Goal: Task Accomplishment & Management: Complete application form

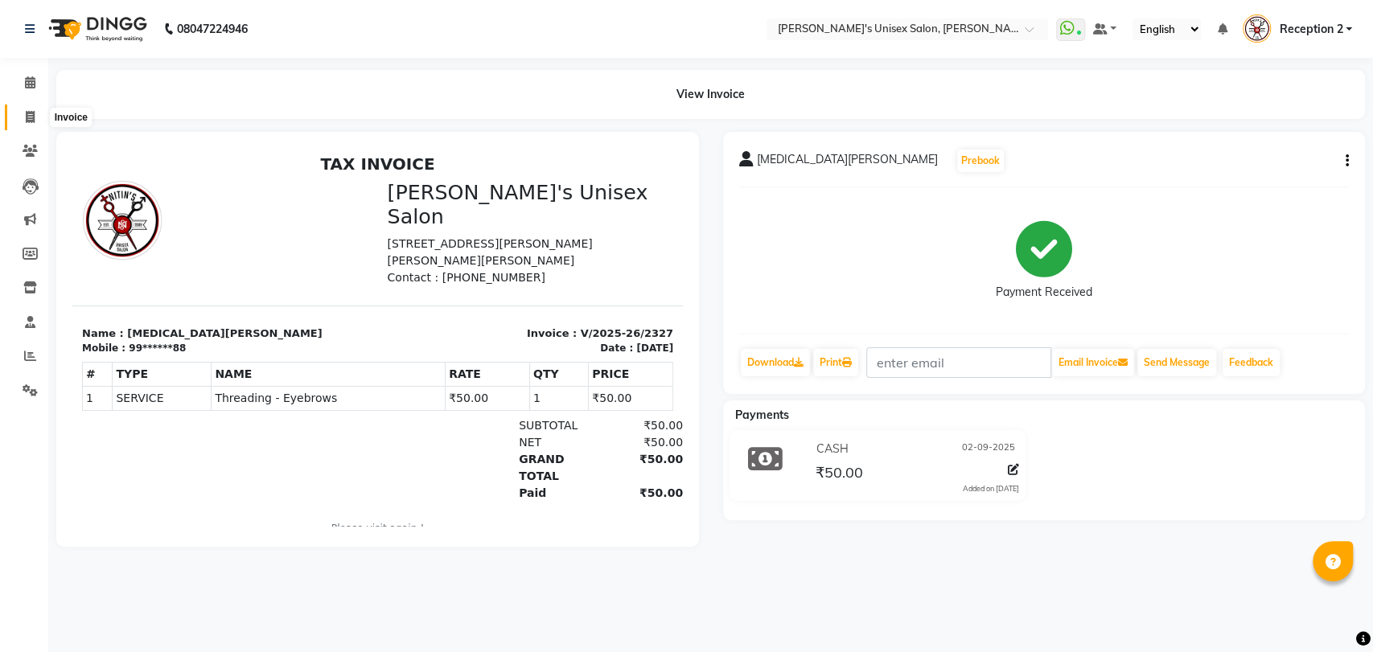
click at [34, 114] on icon at bounding box center [30, 117] width 9 height 12
select select "62"
select select "service"
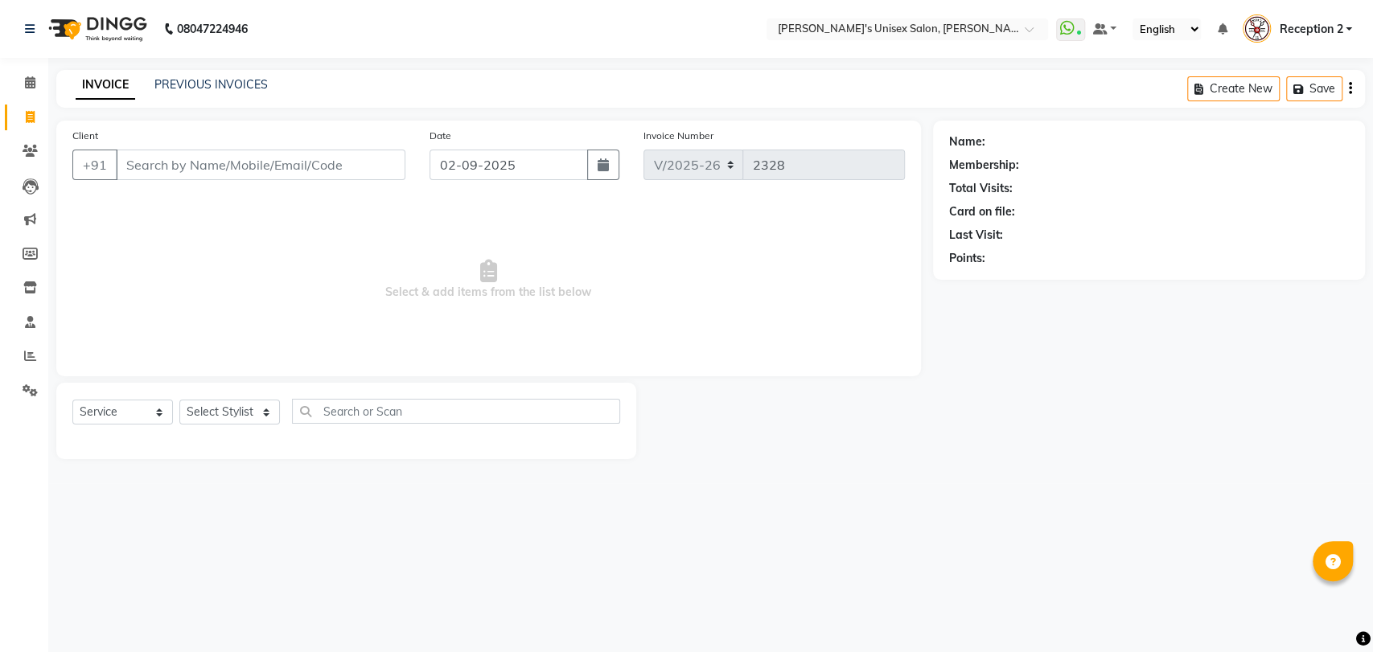
click at [175, 154] on input "Client" at bounding box center [261, 165] width 290 height 31
click at [232, 414] on select "Select Stylist [PERSON_NAME] [PERSON_NAME] DEEPA [PERSON_NAME] NEHA Nitin [PERS…" at bounding box center [229, 412] width 101 height 25
select select "32881"
click at [179, 400] on select "Select Stylist [PERSON_NAME] [PERSON_NAME] DEEPA [PERSON_NAME] NEHA Nitin [PERS…" at bounding box center [229, 412] width 101 height 25
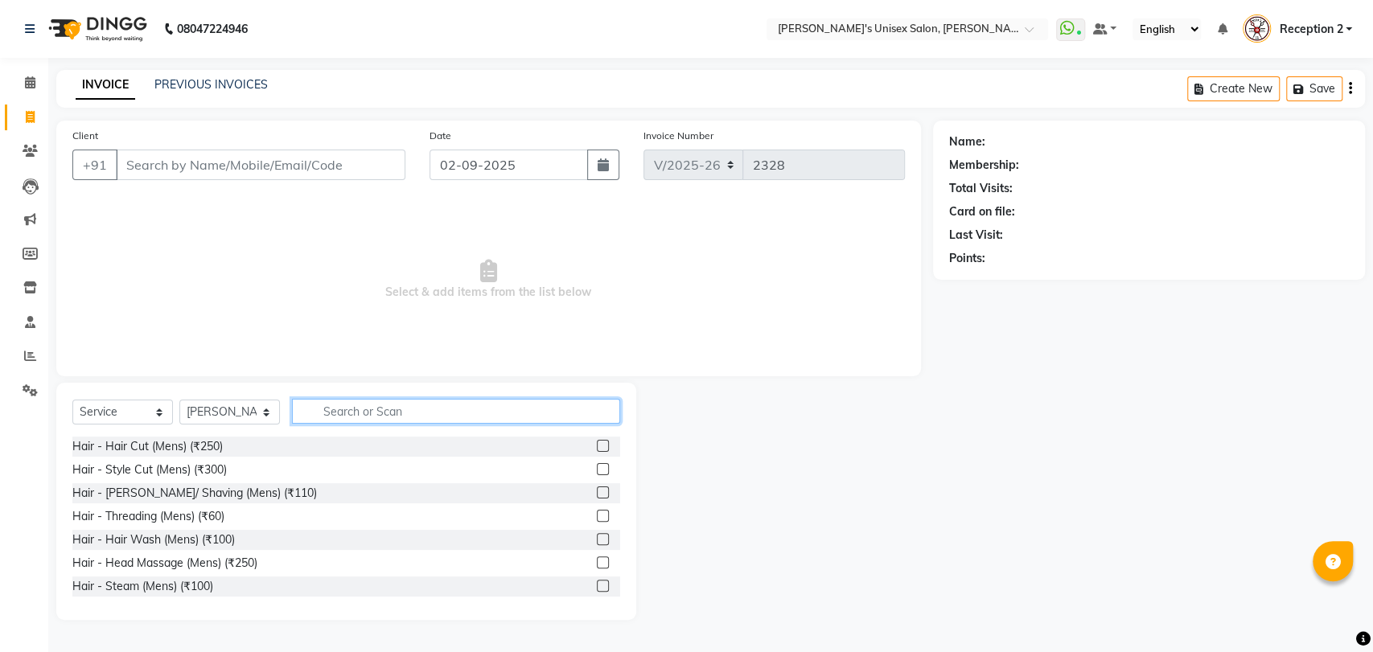
click at [329, 417] on input "text" at bounding box center [456, 411] width 328 height 25
type input "H"
type input "RICA"
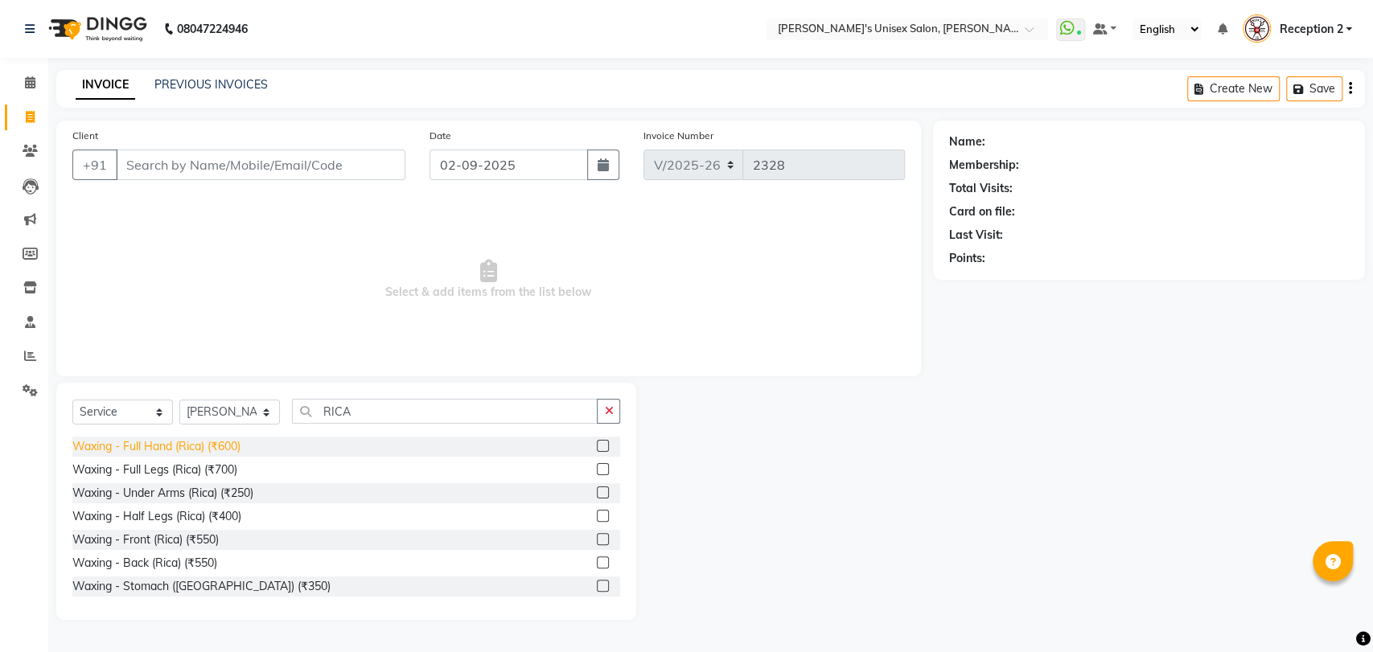
click at [240, 445] on div "Waxing - Full Hand (Rica) (₹600)" at bounding box center [156, 446] width 168 height 17
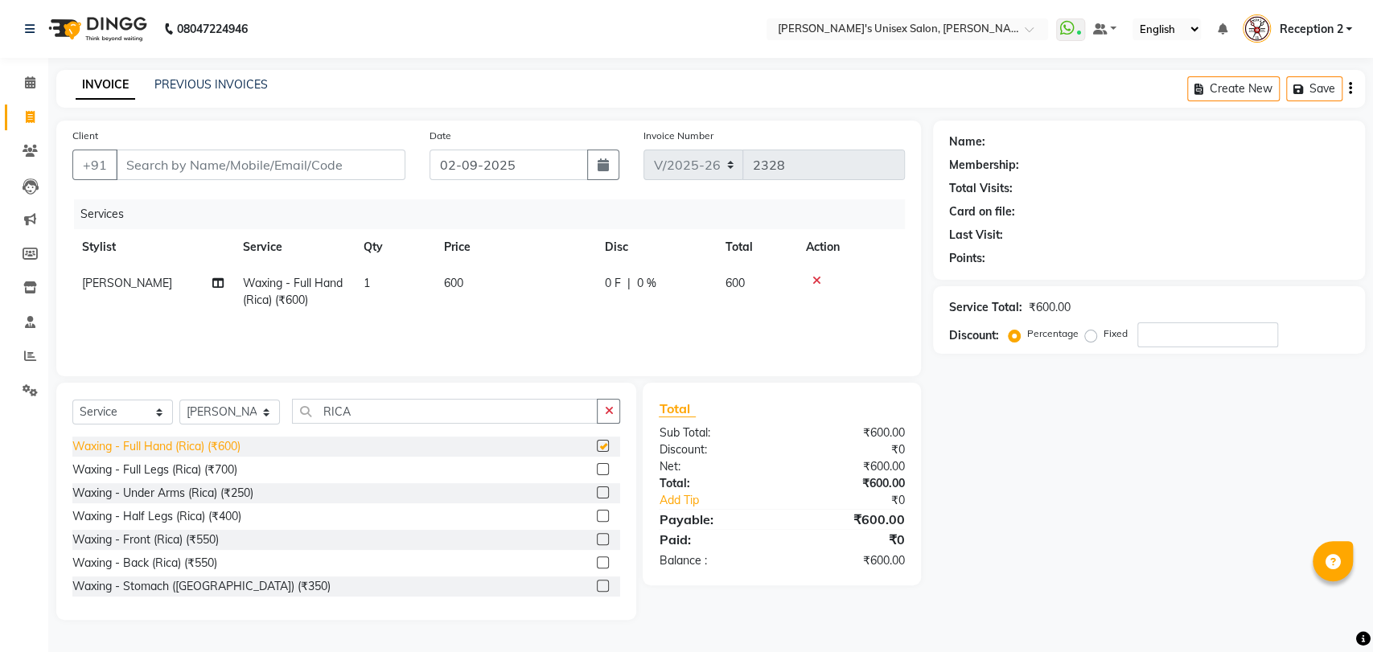
checkbox input "false"
click at [210, 514] on div "Waxing - Half Legs (Rica) (₹400)" at bounding box center [156, 516] width 169 height 17
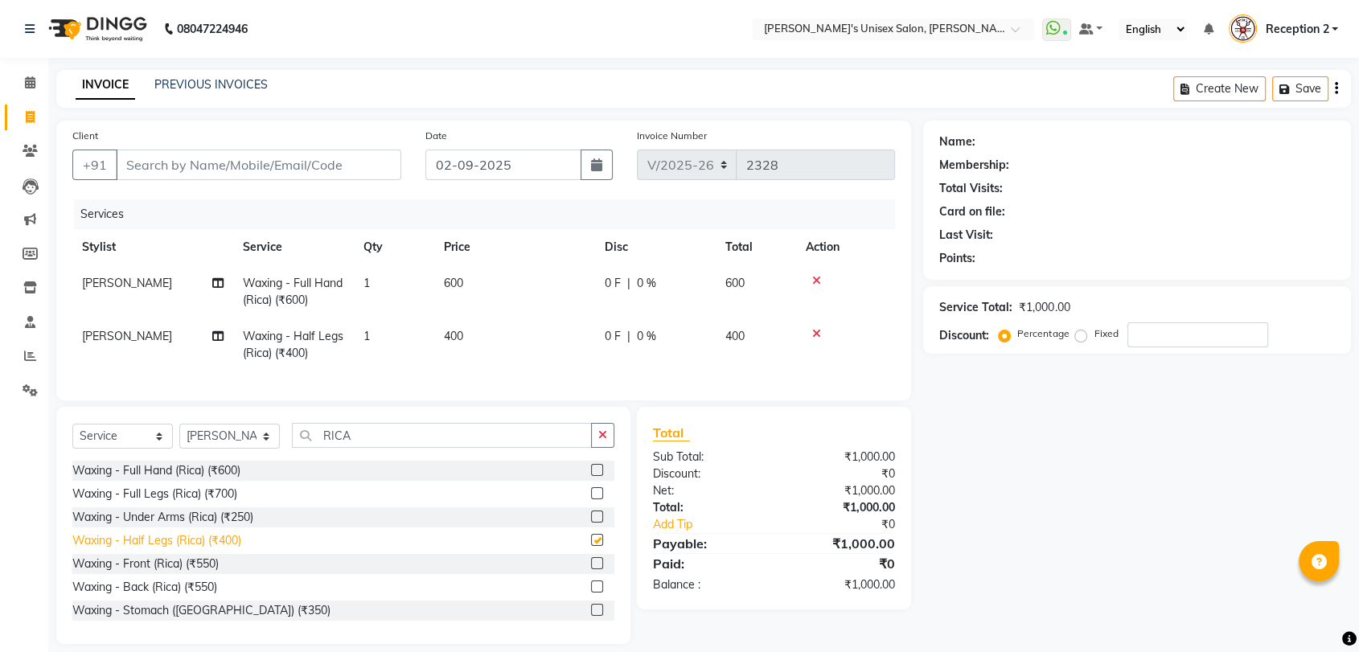
checkbox input "false"
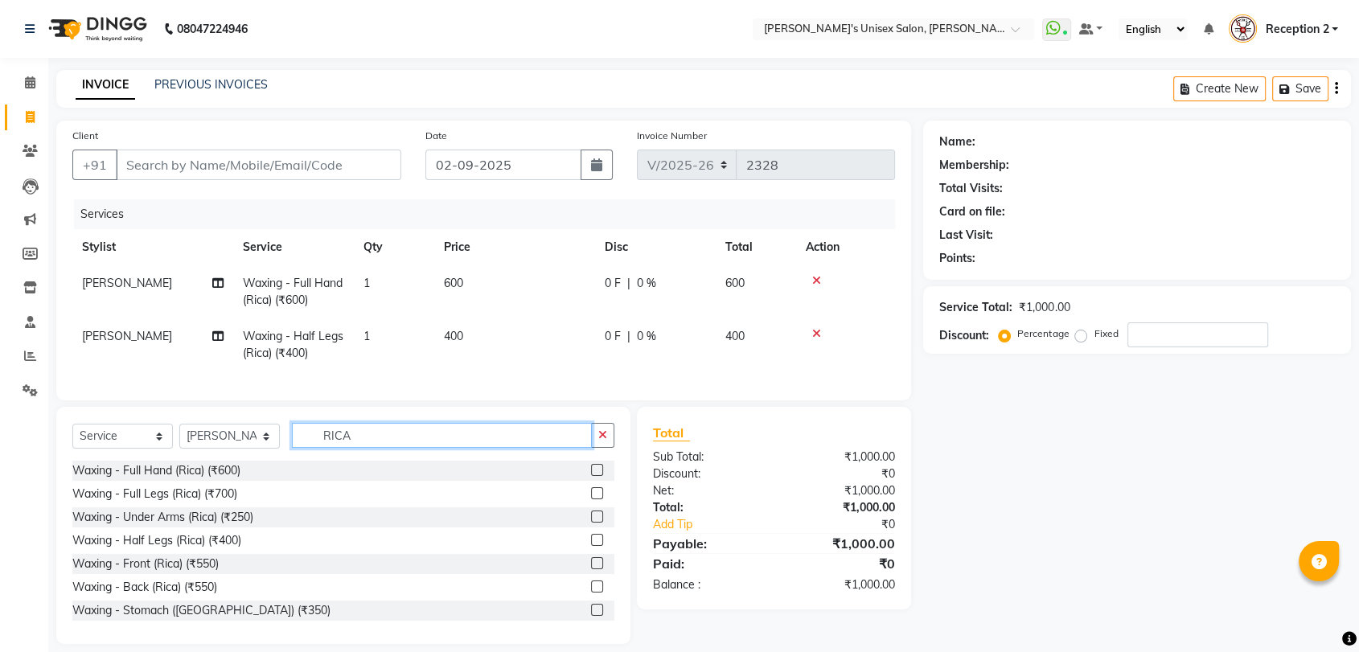
click at [380, 448] on input "RICA" at bounding box center [442, 435] width 300 height 25
type input "R"
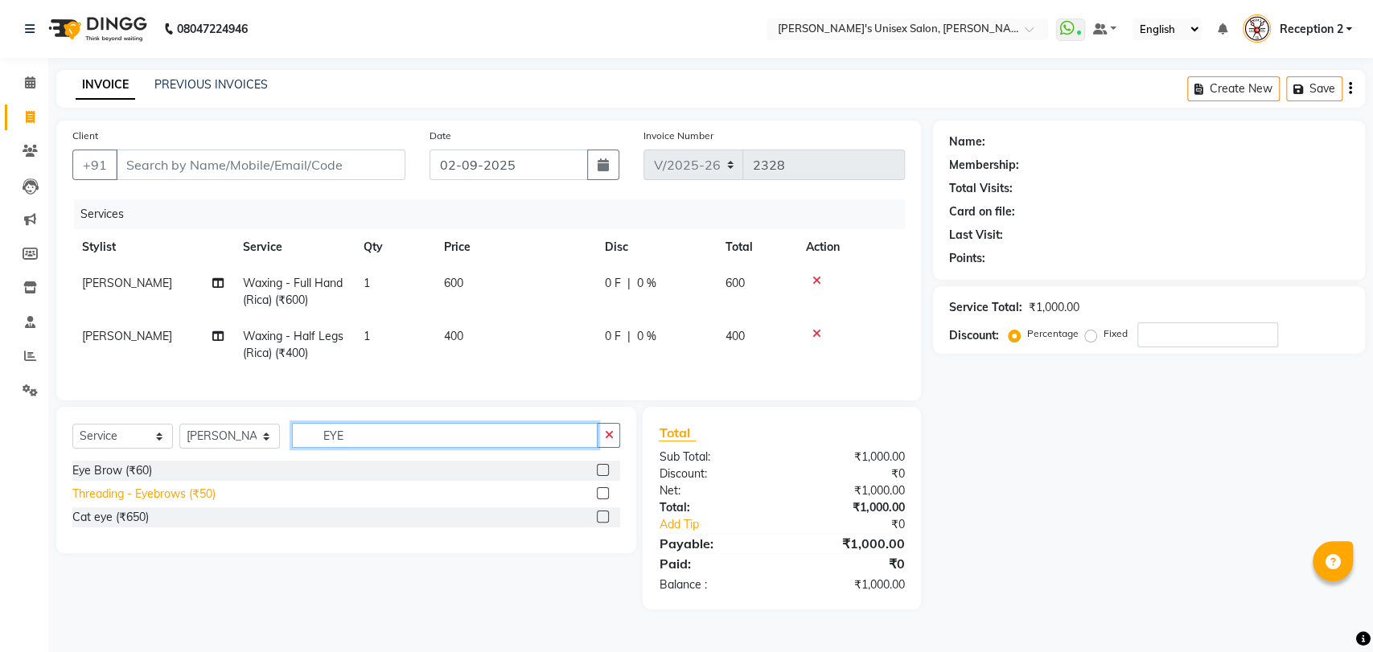
type input "EYE"
click at [207, 503] on div "Threading - Eyebrows (₹50)" at bounding box center [143, 494] width 143 height 17
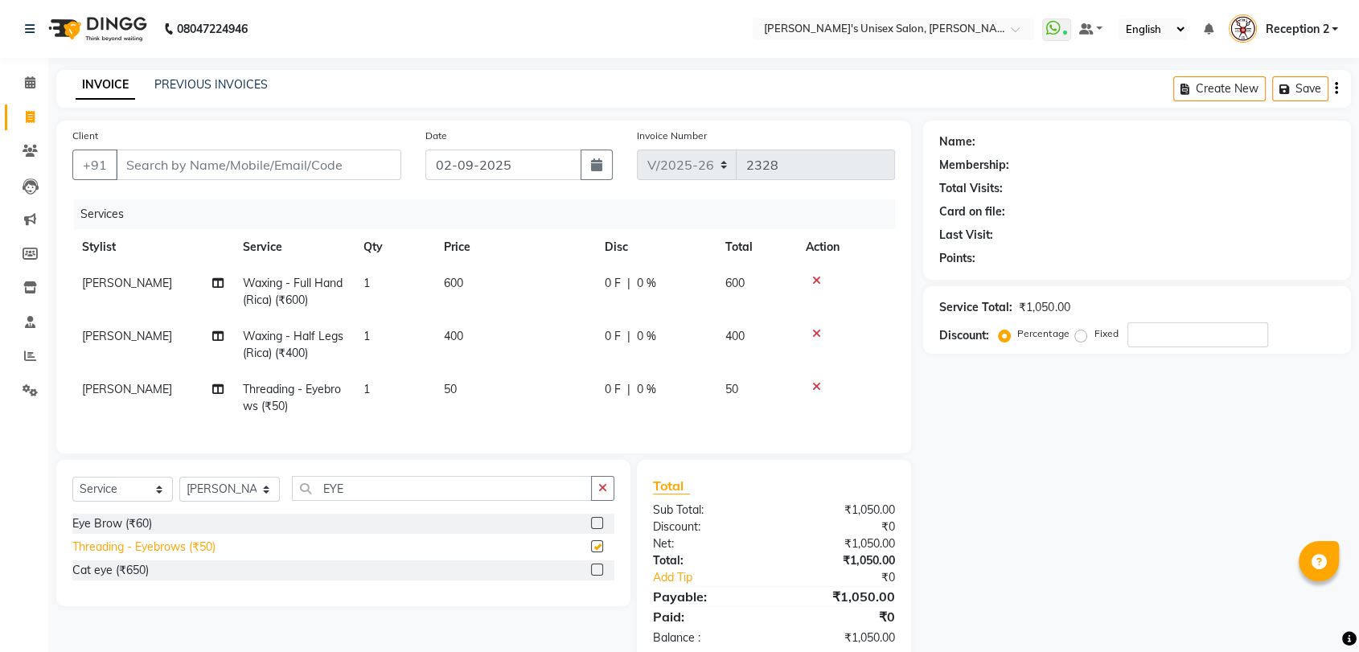
checkbox input "false"
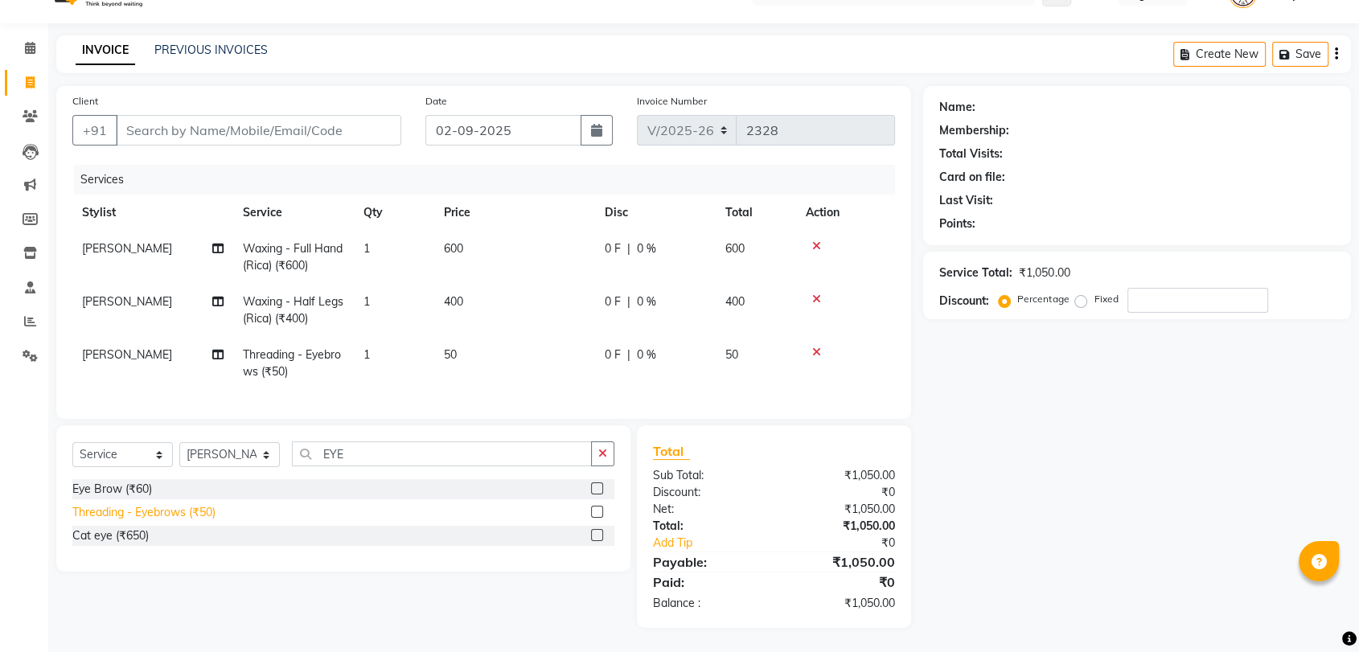
scroll to position [47, 0]
click at [241, 445] on select "Select Stylist [PERSON_NAME] [PERSON_NAME] DEEPA [PERSON_NAME] NEHA Nitin [PERS…" at bounding box center [229, 454] width 101 height 25
select select "2426"
click at [179, 443] on select "Select Stylist [PERSON_NAME] [PERSON_NAME] DEEPA [PERSON_NAME] NEHA Nitin [PERS…" at bounding box center [229, 454] width 101 height 25
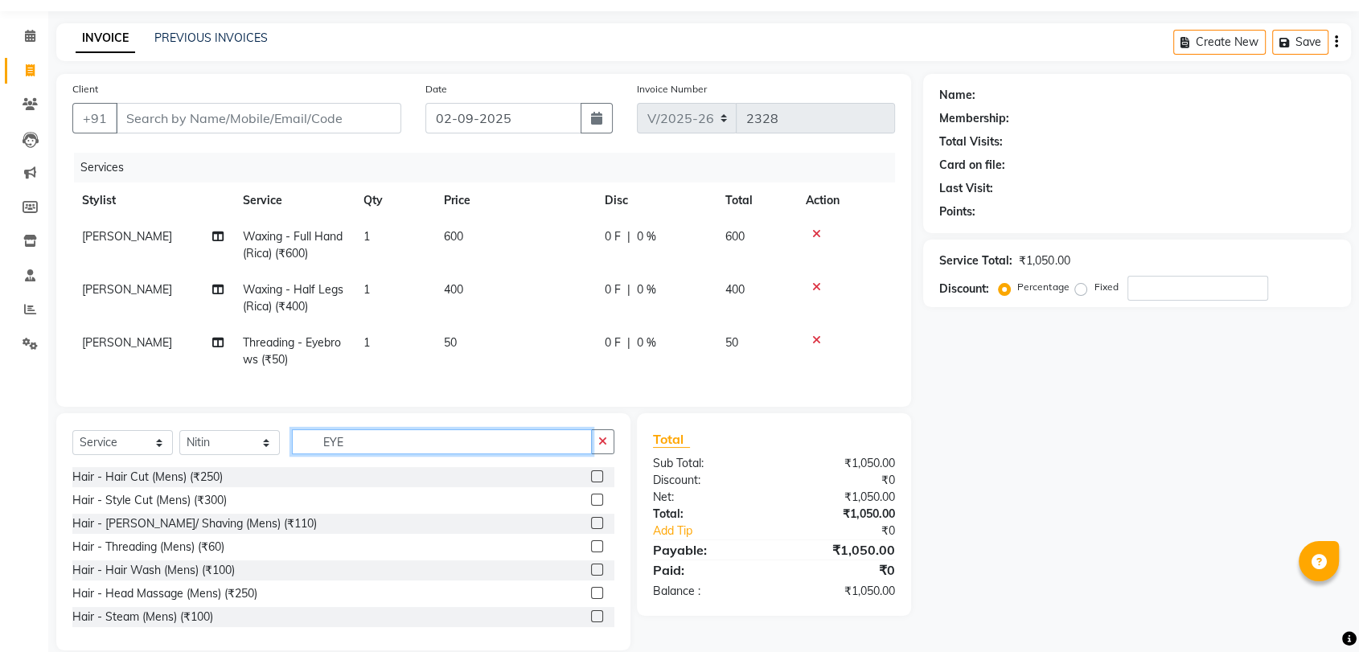
click at [373, 454] on input "EYE" at bounding box center [442, 441] width 300 height 25
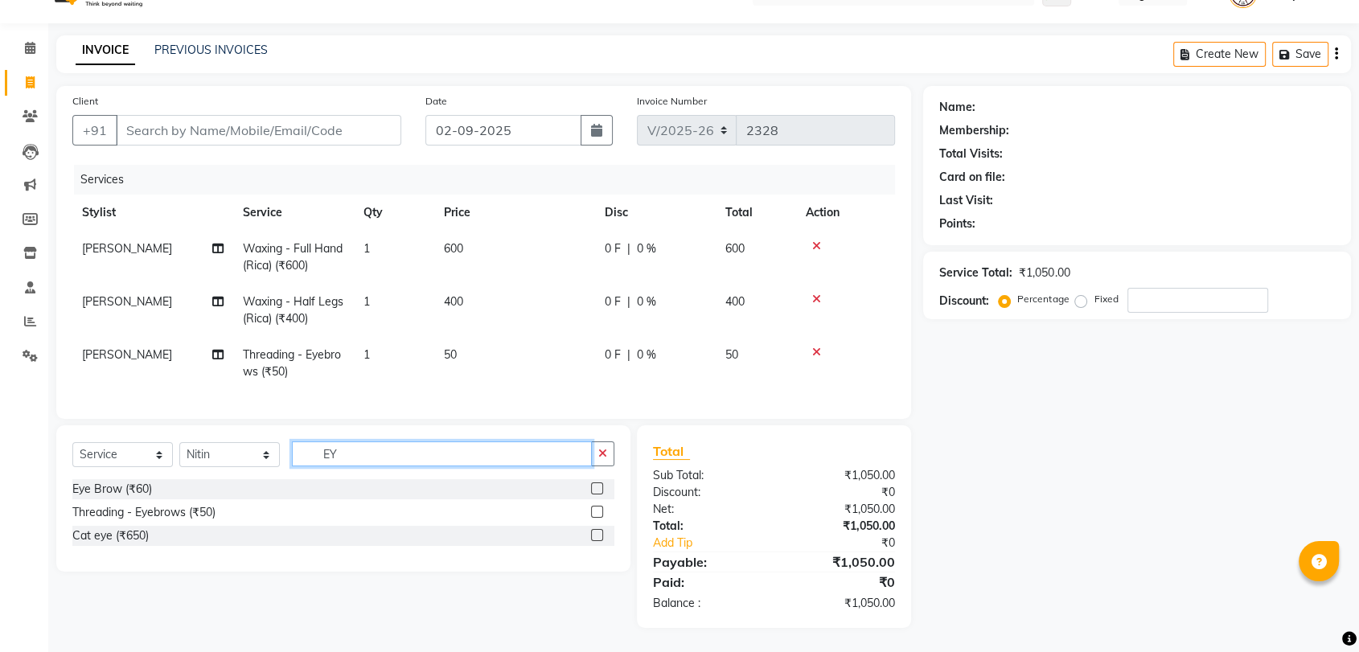
type input "E"
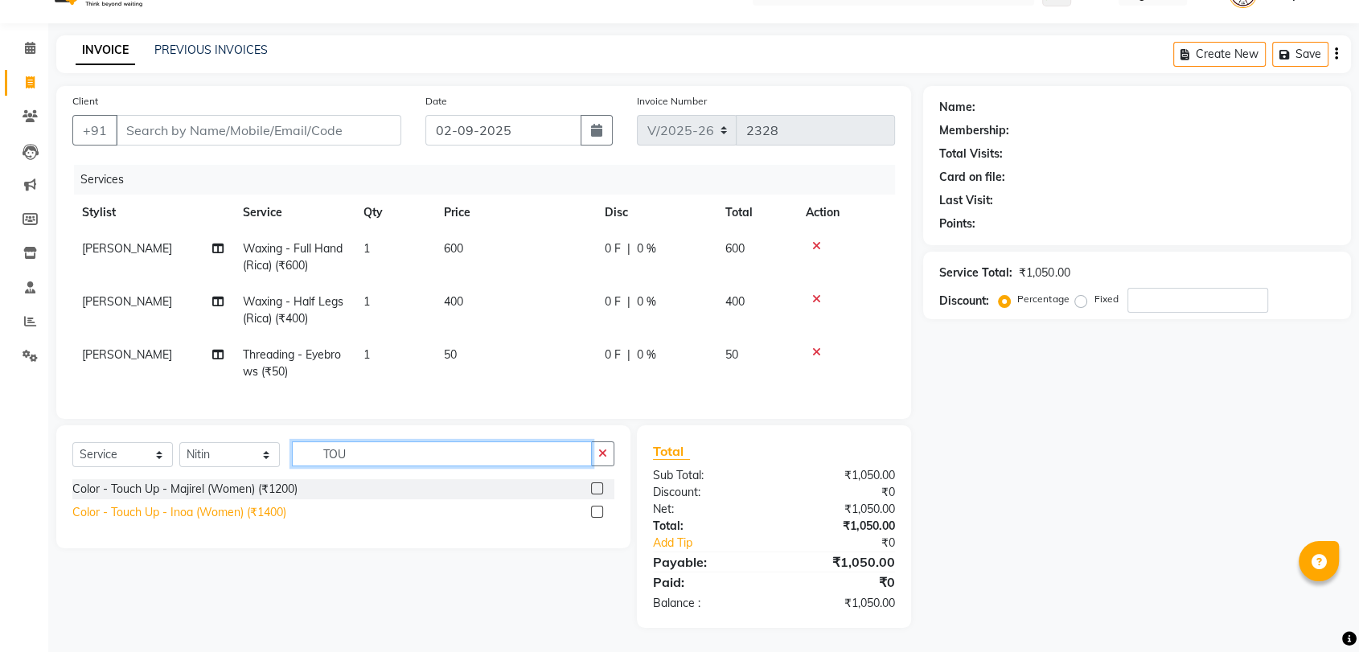
type input "TOU"
click at [238, 515] on div "Color - Touch Up - Inoa (Women) (₹1400)" at bounding box center [179, 512] width 214 height 17
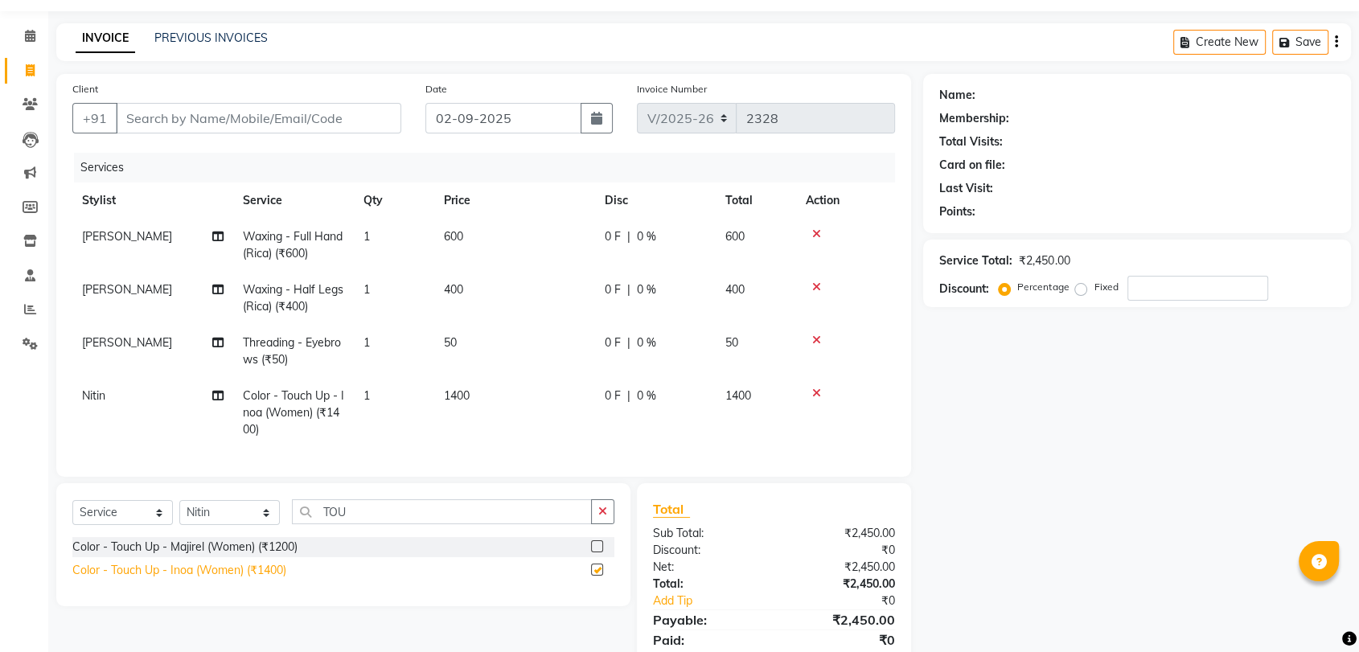
checkbox input "false"
click at [158, 121] on input "Client" at bounding box center [258, 118] width 285 height 31
type input "8"
type input "0"
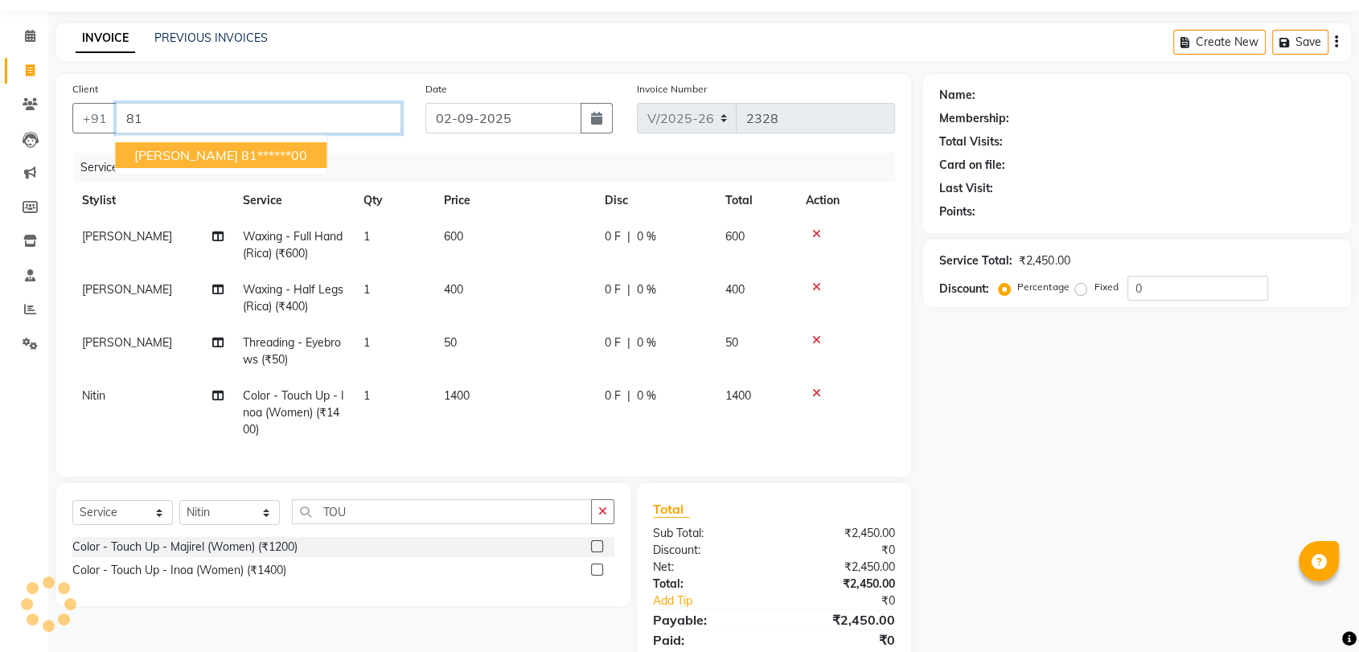
type input "8"
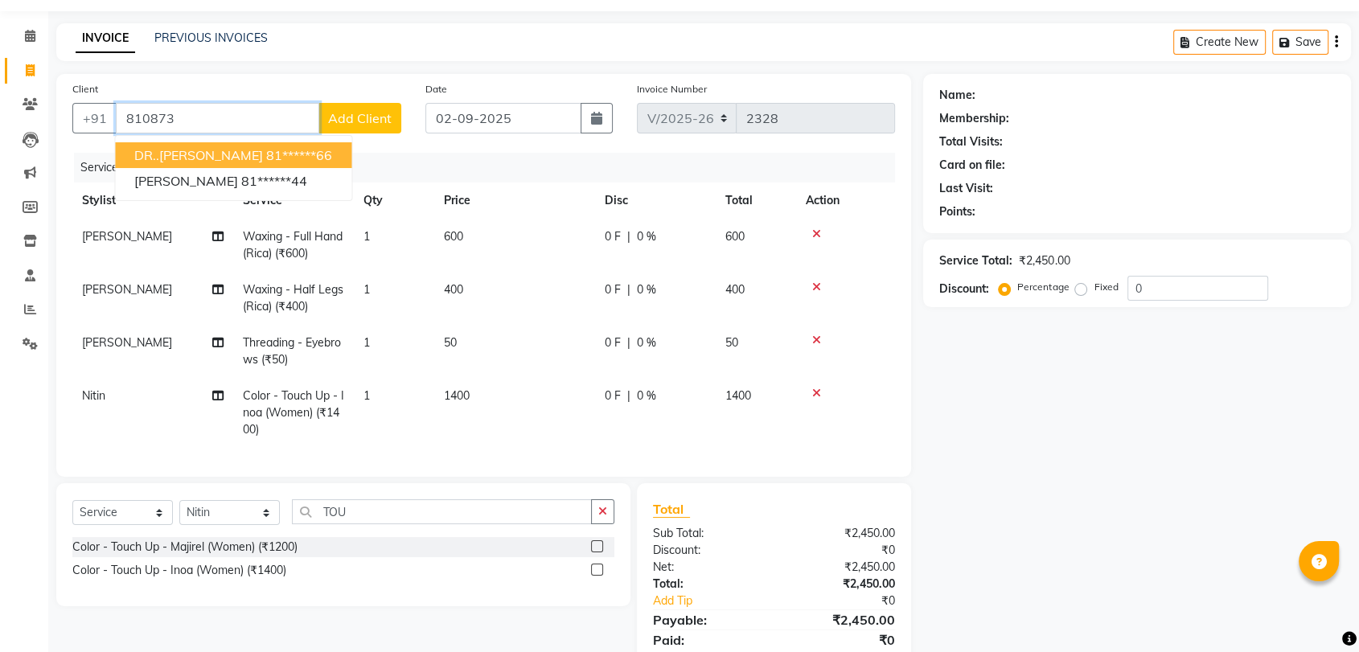
click at [219, 153] on span "DR..PRADNYA JOSHI" at bounding box center [198, 155] width 129 height 16
type input "81******66"
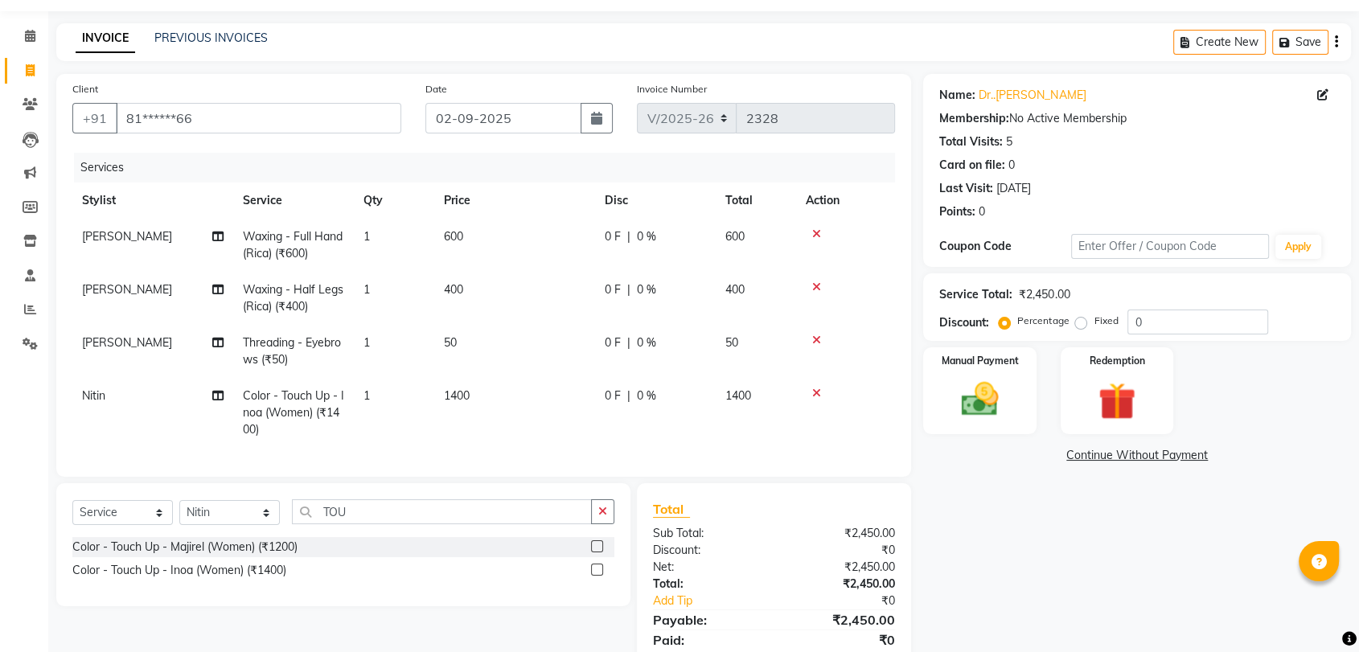
scroll to position [117, 0]
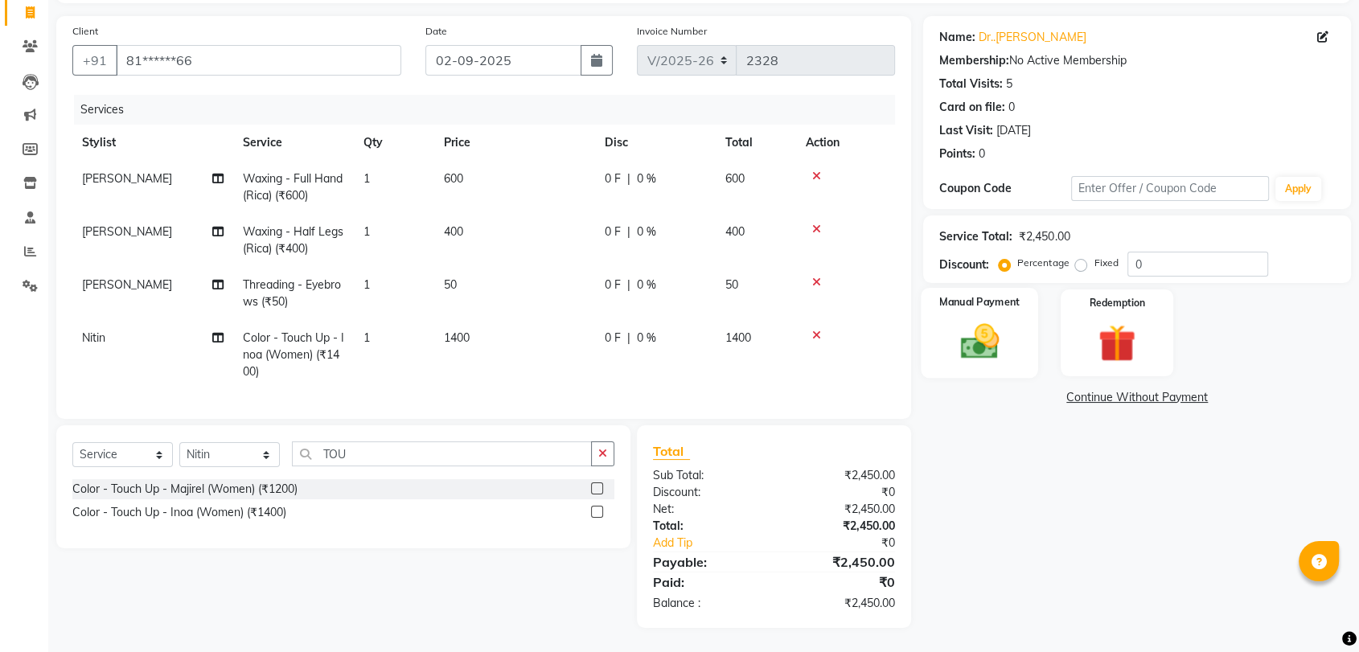
click at [989, 334] on img at bounding box center [979, 341] width 63 height 45
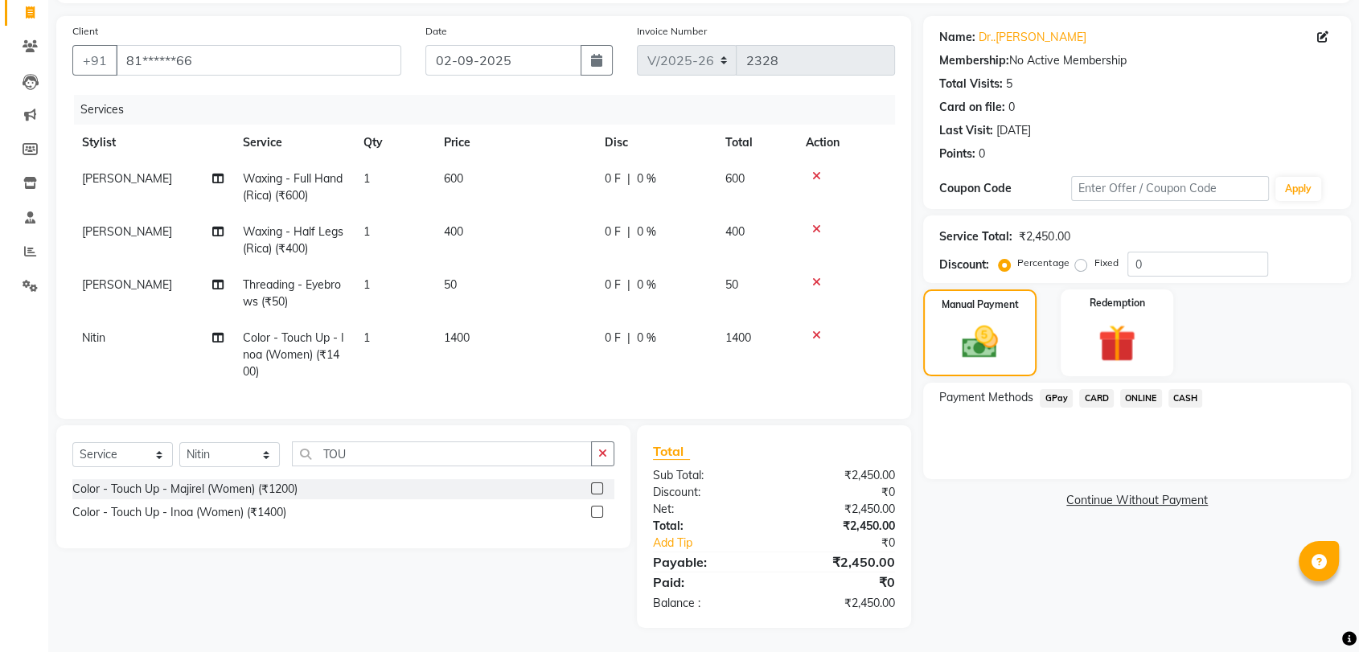
click at [1063, 389] on span "GPay" at bounding box center [1056, 398] width 33 height 18
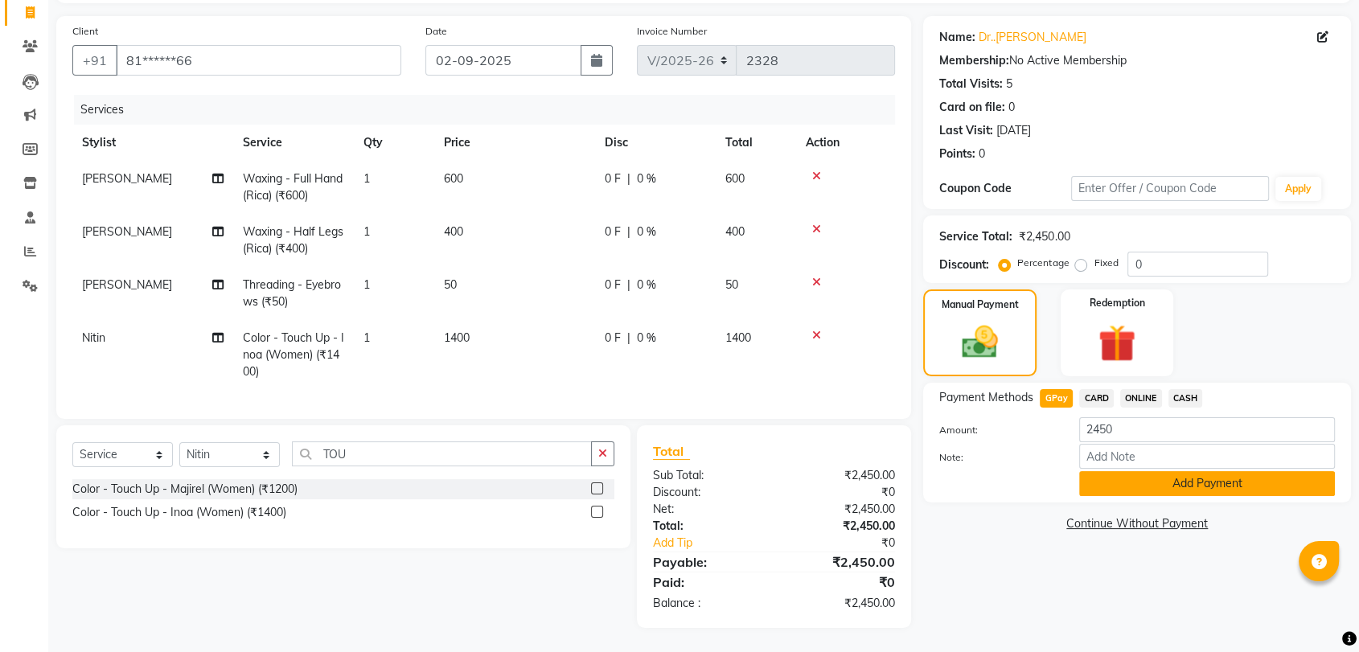
click at [1189, 471] on button "Add Payment" at bounding box center [1207, 483] width 256 height 25
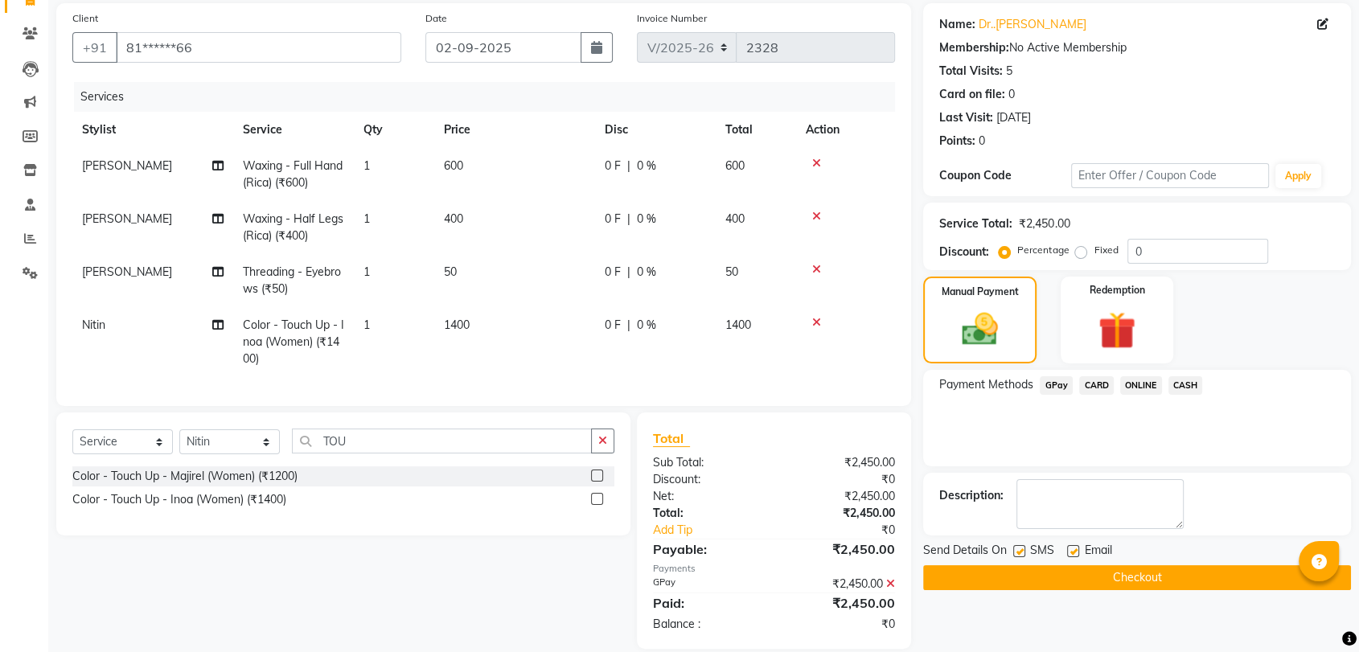
click at [1109, 559] on span "Email" at bounding box center [1097, 552] width 27 height 20
click at [1115, 581] on button "Checkout" at bounding box center [1137, 577] width 428 height 25
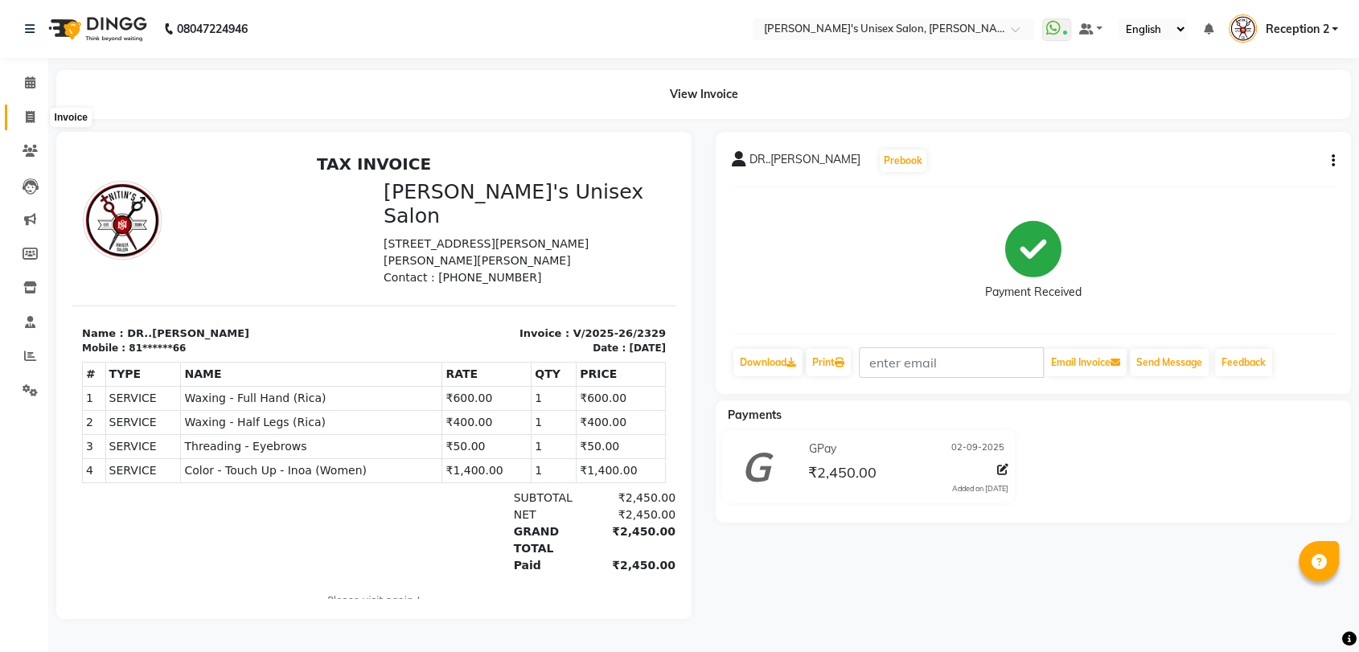
click at [17, 117] on span at bounding box center [30, 118] width 28 height 18
select select "service"
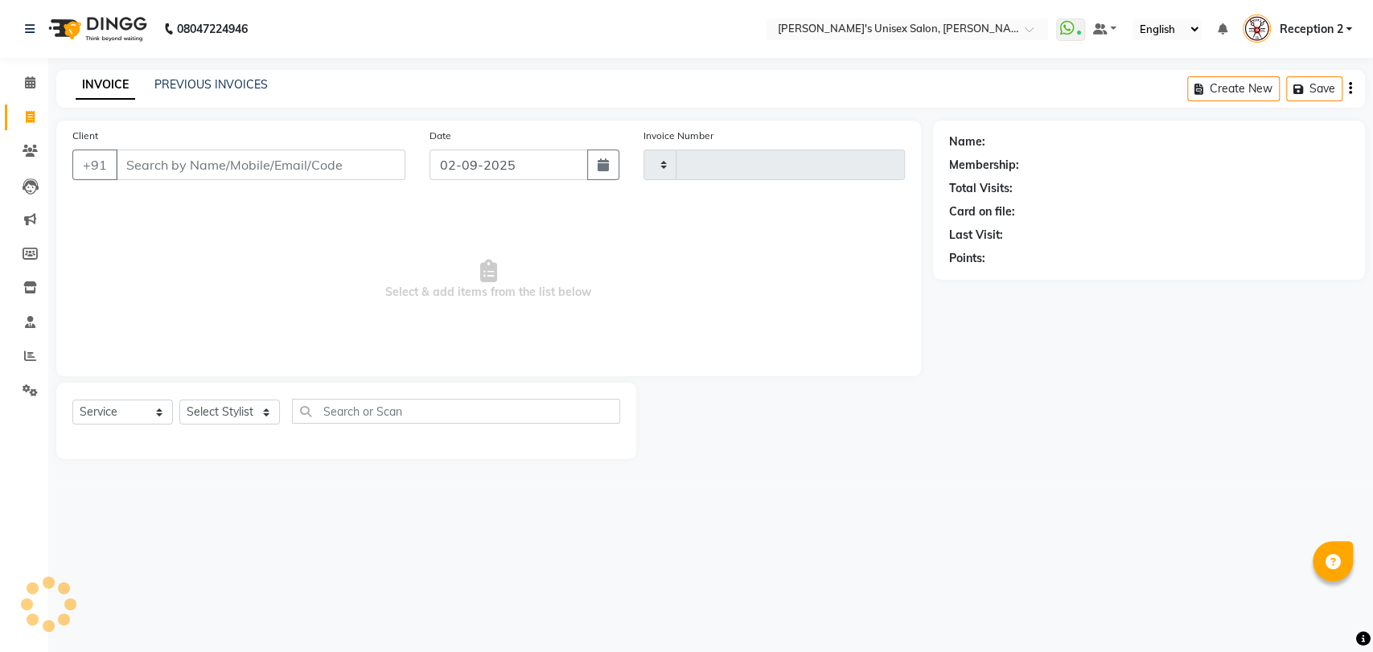
type input "2330"
select select "62"
click at [202, 392] on div "Select Service Product Membership Package Voucher Prepaid Gift Card Select Styl…" at bounding box center [346, 421] width 580 height 76
click at [212, 413] on select "Select Stylist [PERSON_NAME] [PERSON_NAME] DEEPA [PERSON_NAME] NEHA Nitin [PERS…" at bounding box center [229, 412] width 101 height 25
select select "32881"
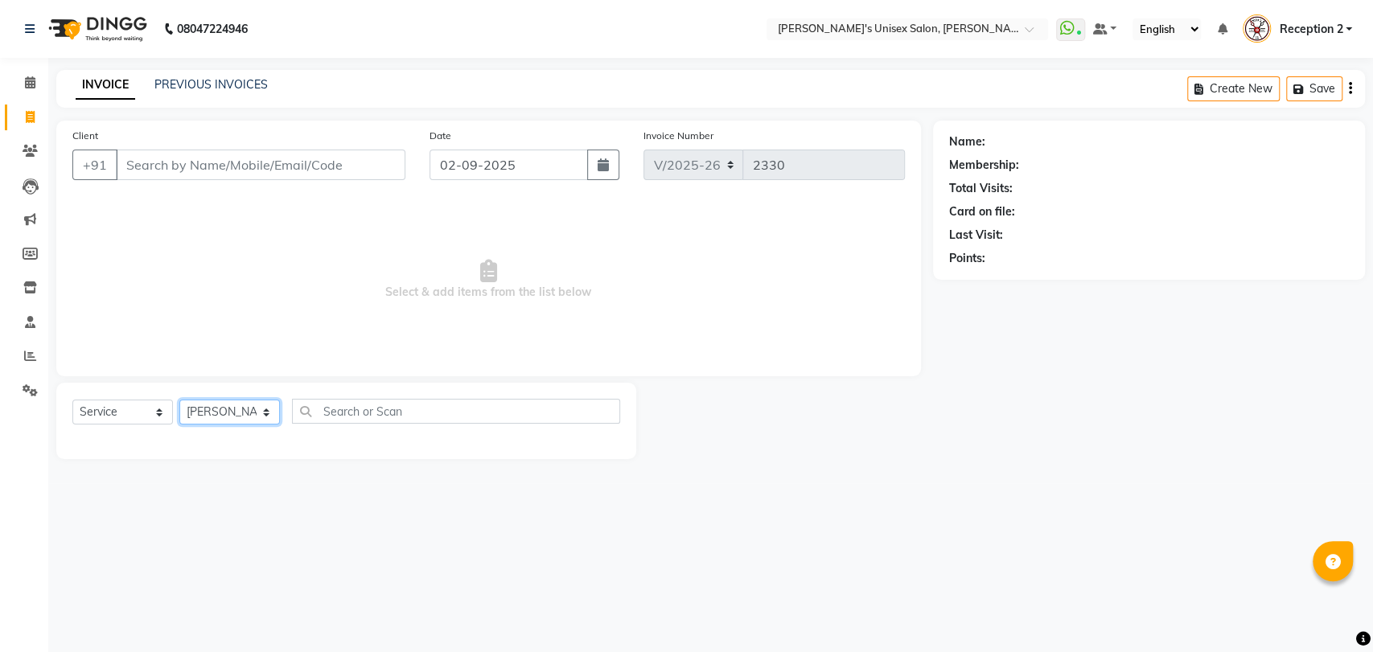
click at [179, 400] on select "Select Stylist [PERSON_NAME] [PERSON_NAME] DEEPA [PERSON_NAME] NEHA Nitin [PERS…" at bounding box center [229, 412] width 101 height 25
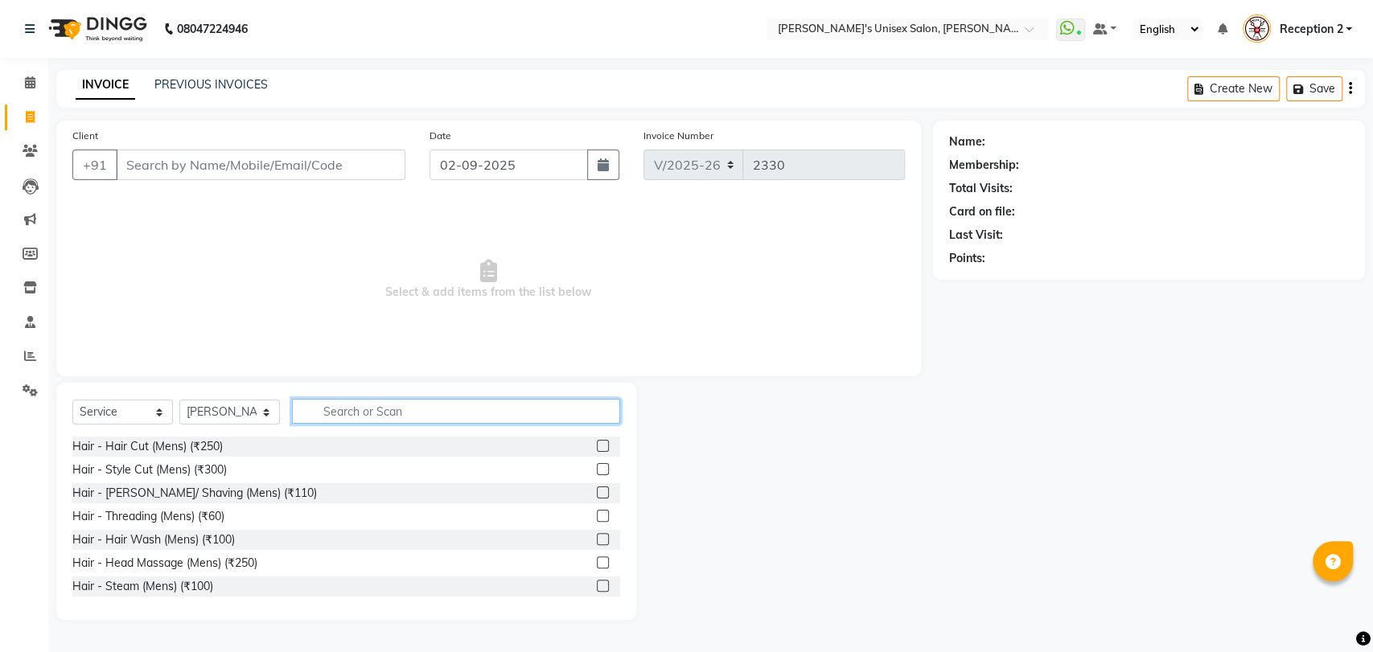
click at [345, 417] on input "text" at bounding box center [456, 411] width 328 height 25
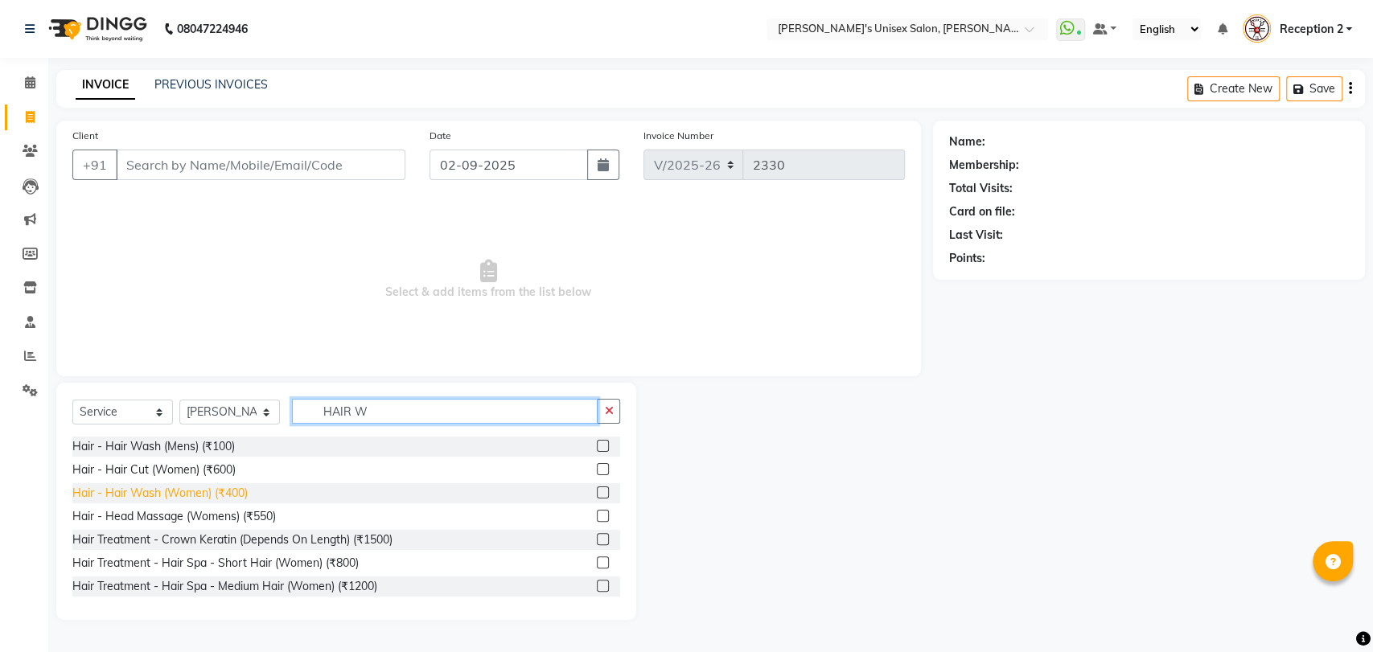
type input "HAIR W"
click at [240, 499] on div "Hair - Hair Wash (Women) (₹400)" at bounding box center [159, 493] width 175 height 17
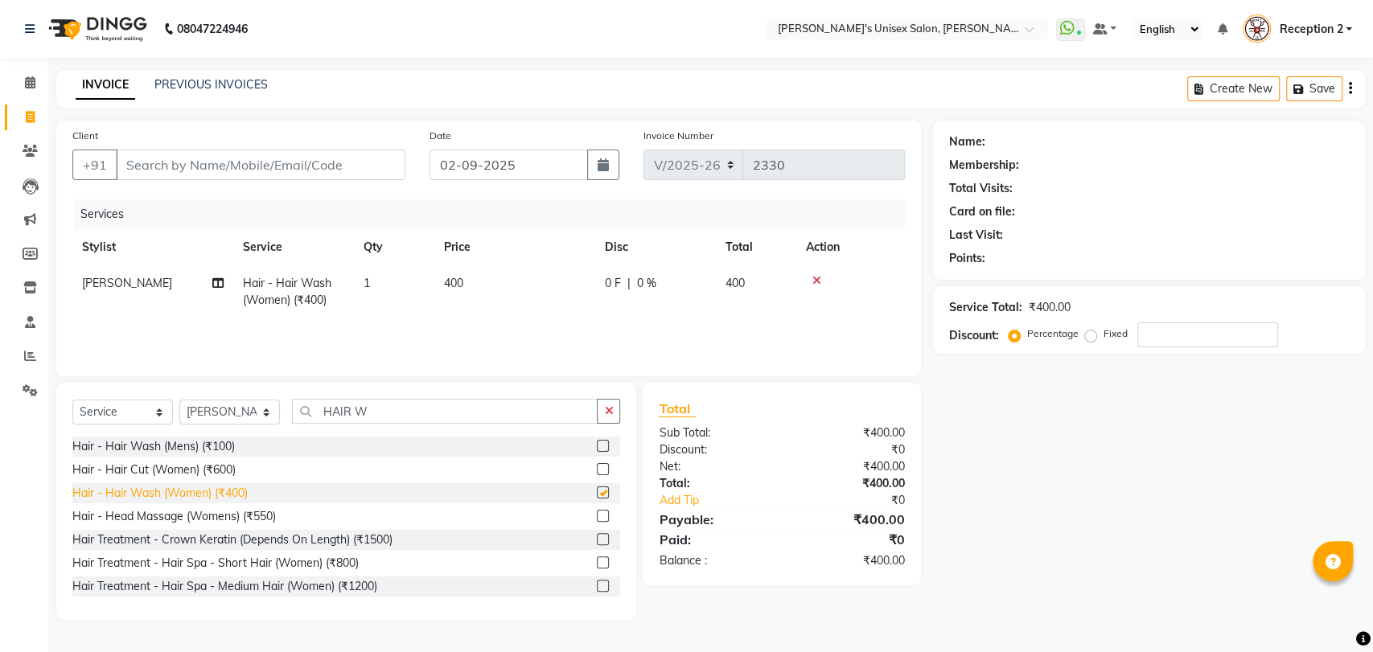
checkbox input "false"
click at [466, 285] on td "400" at bounding box center [514, 291] width 161 height 53
select select "32881"
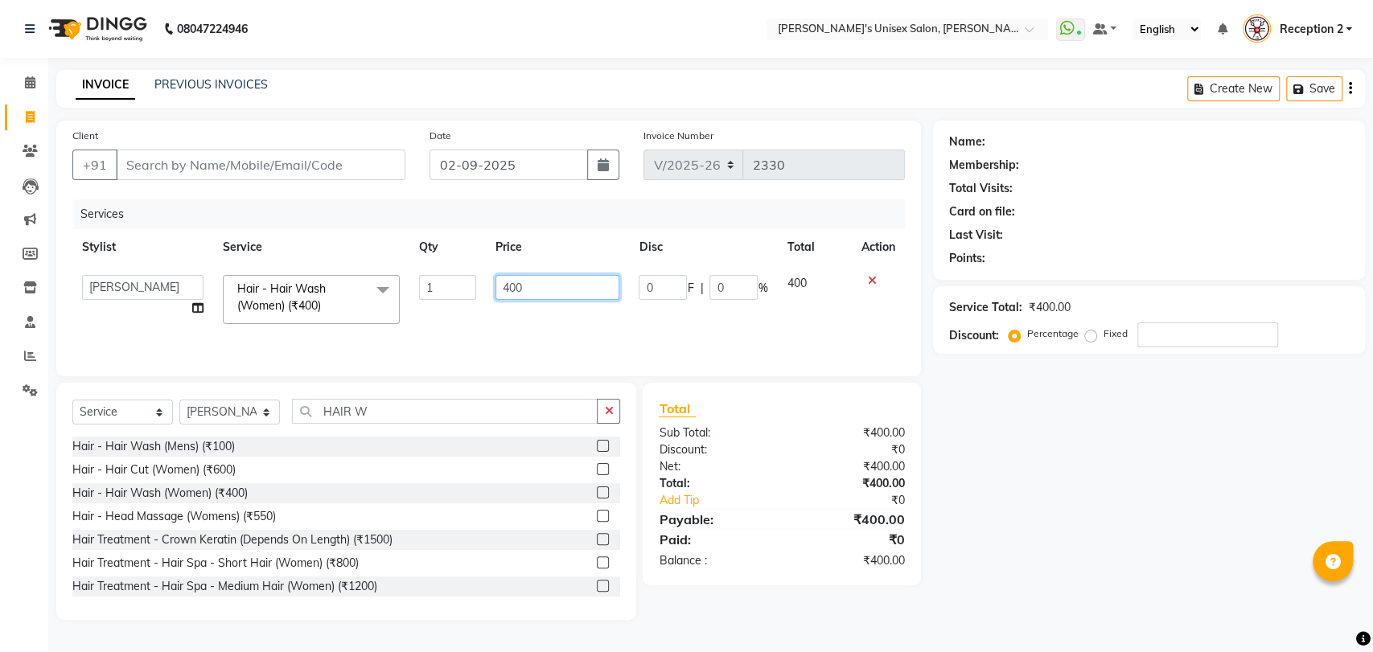
click at [531, 286] on input "400" at bounding box center [557, 287] width 125 height 25
type input "4"
type input "500"
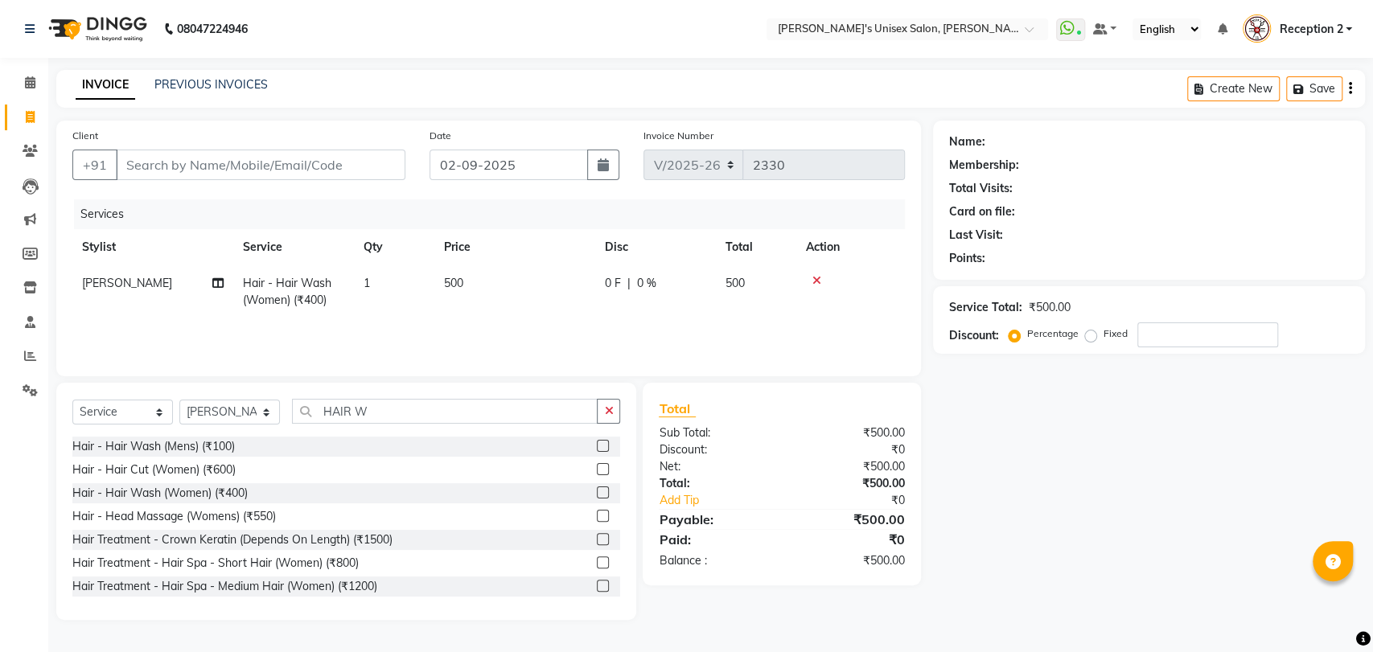
click at [614, 321] on div "Services Stylist Service Qty Price Disc Total Action Prajakta Hair - Hair Wash …" at bounding box center [488, 279] width 832 height 161
click at [179, 172] on input "Client" at bounding box center [261, 165] width 290 height 31
type input "9"
type input "0"
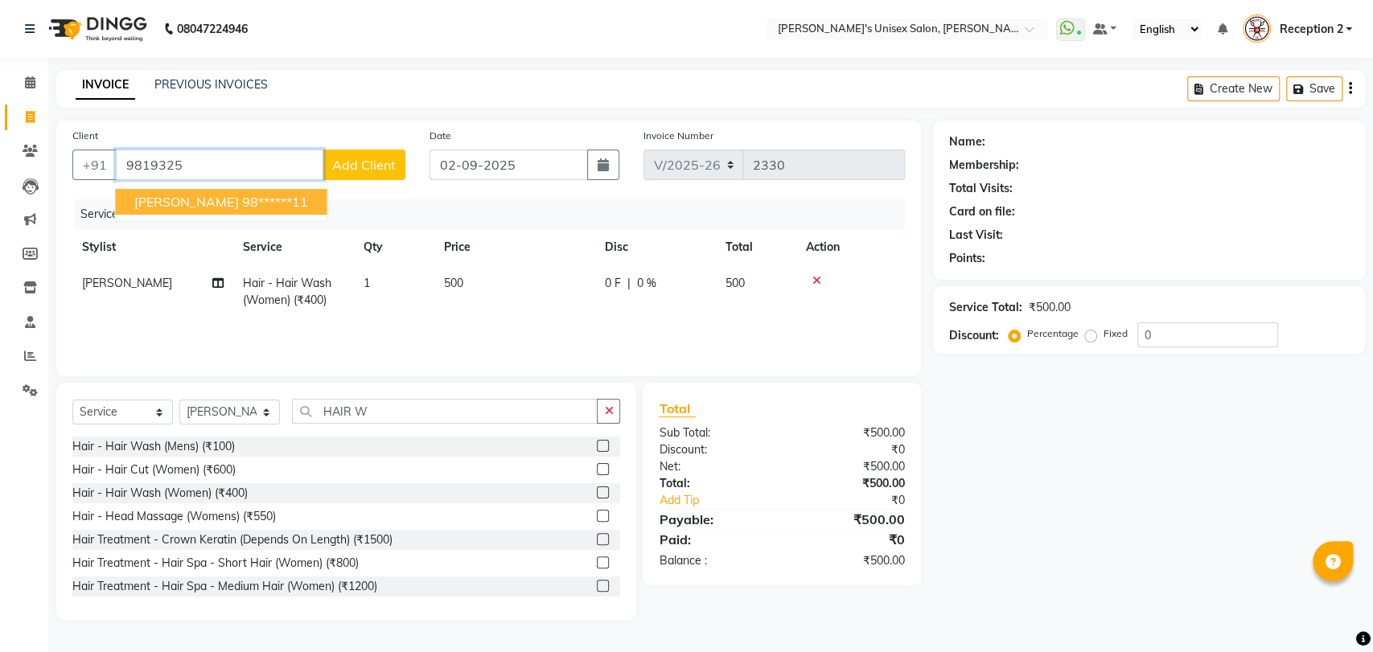
click at [205, 199] on span "NEETA SINGH" at bounding box center [186, 202] width 104 height 16
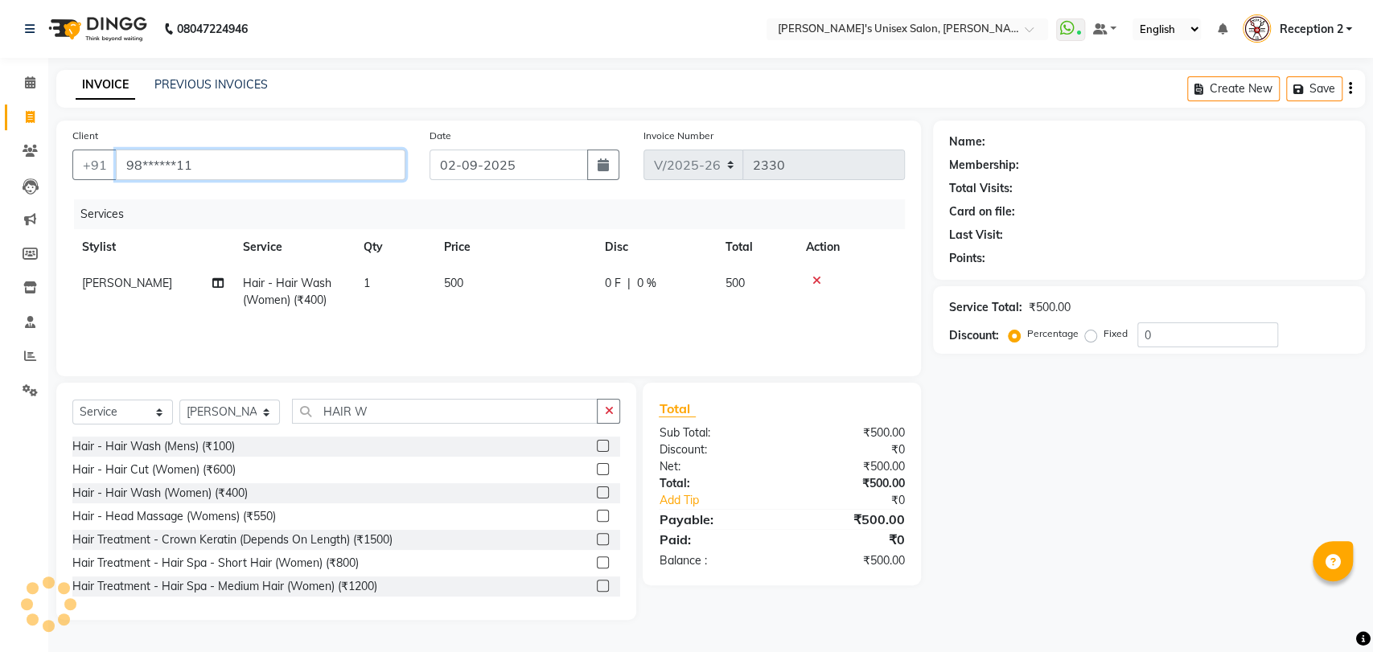
type input "98******11"
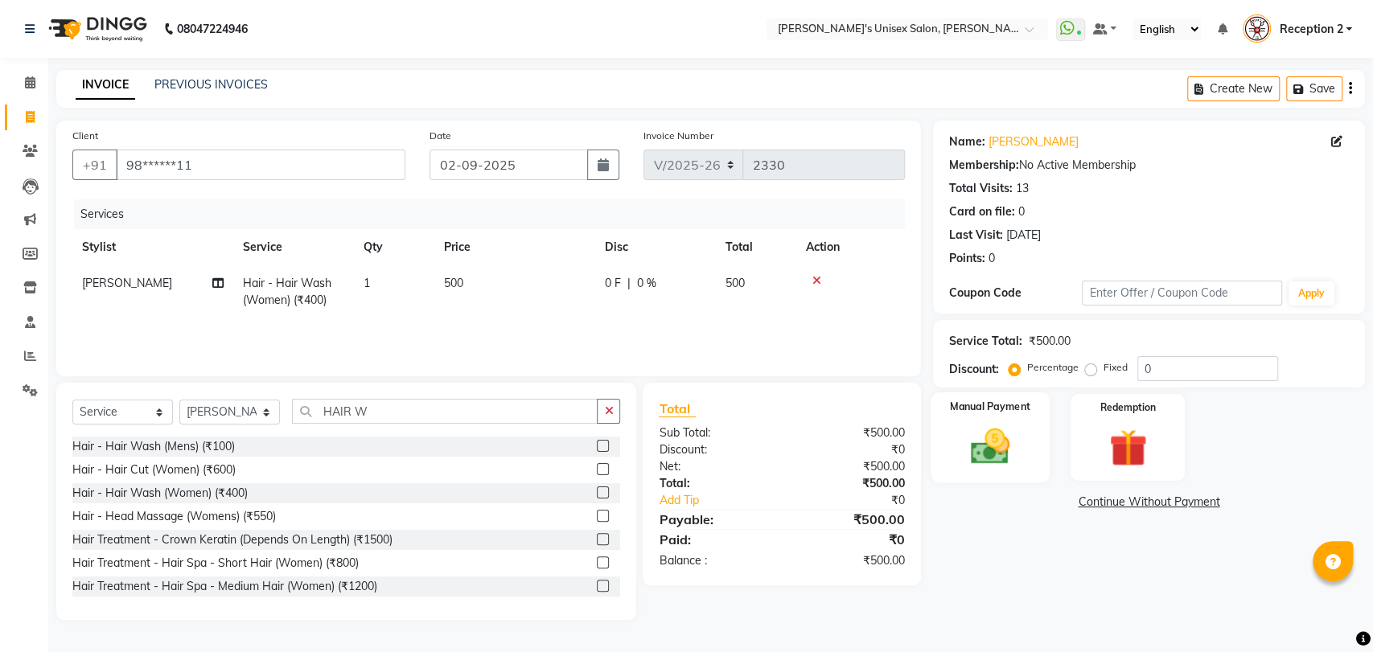
click at [986, 431] on img at bounding box center [990, 446] width 64 height 45
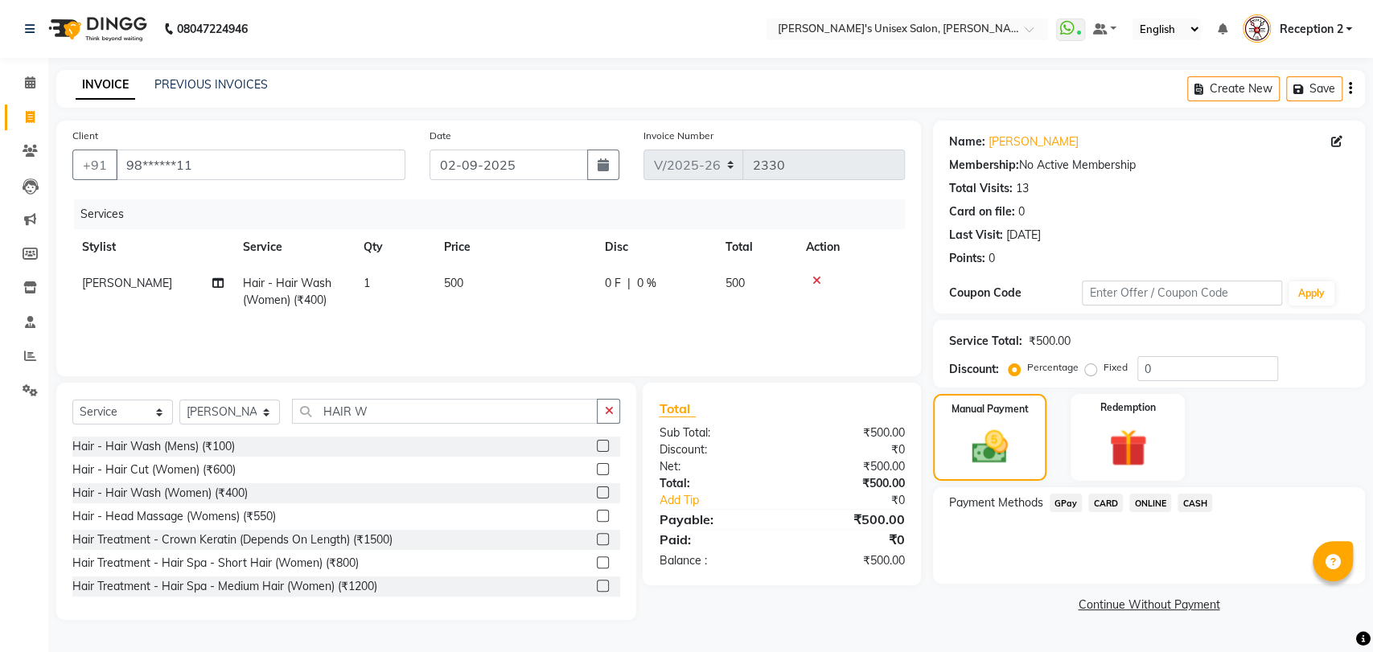
click at [483, 278] on td "500" at bounding box center [514, 291] width 161 height 53
select select "32881"
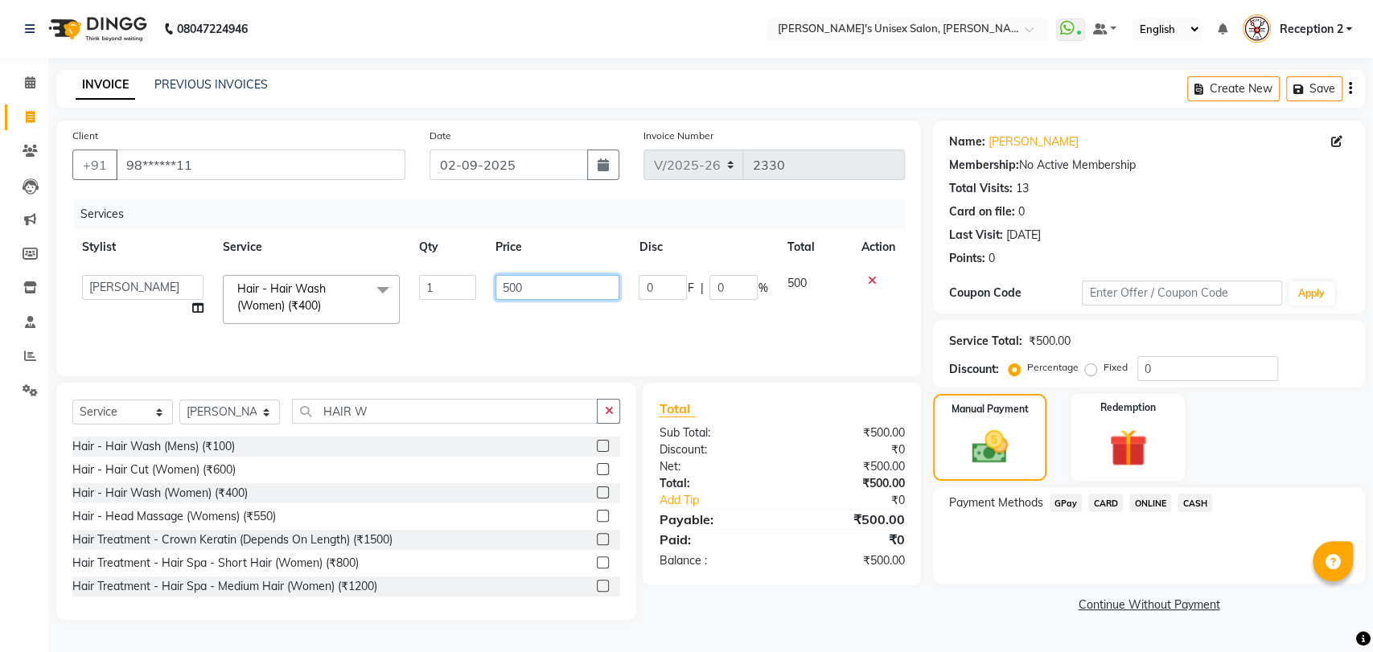
click at [540, 289] on input "500" at bounding box center [557, 287] width 125 height 25
type input "5"
type input "400"
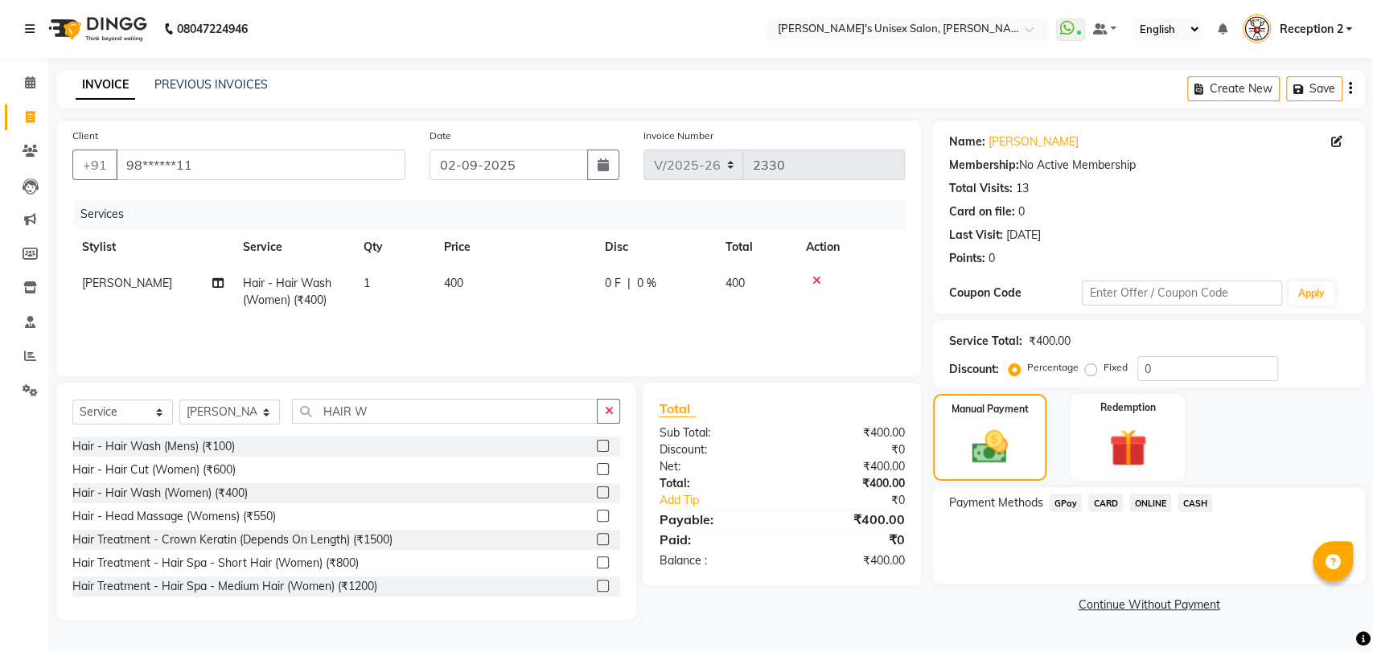
click at [1025, 550] on div "Payment Methods GPay CARD ONLINE CASH" at bounding box center [1149, 535] width 432 height 97
click at [1062, 500] on span "GPay" at bounding box center [1065, 503] width 33 height 18
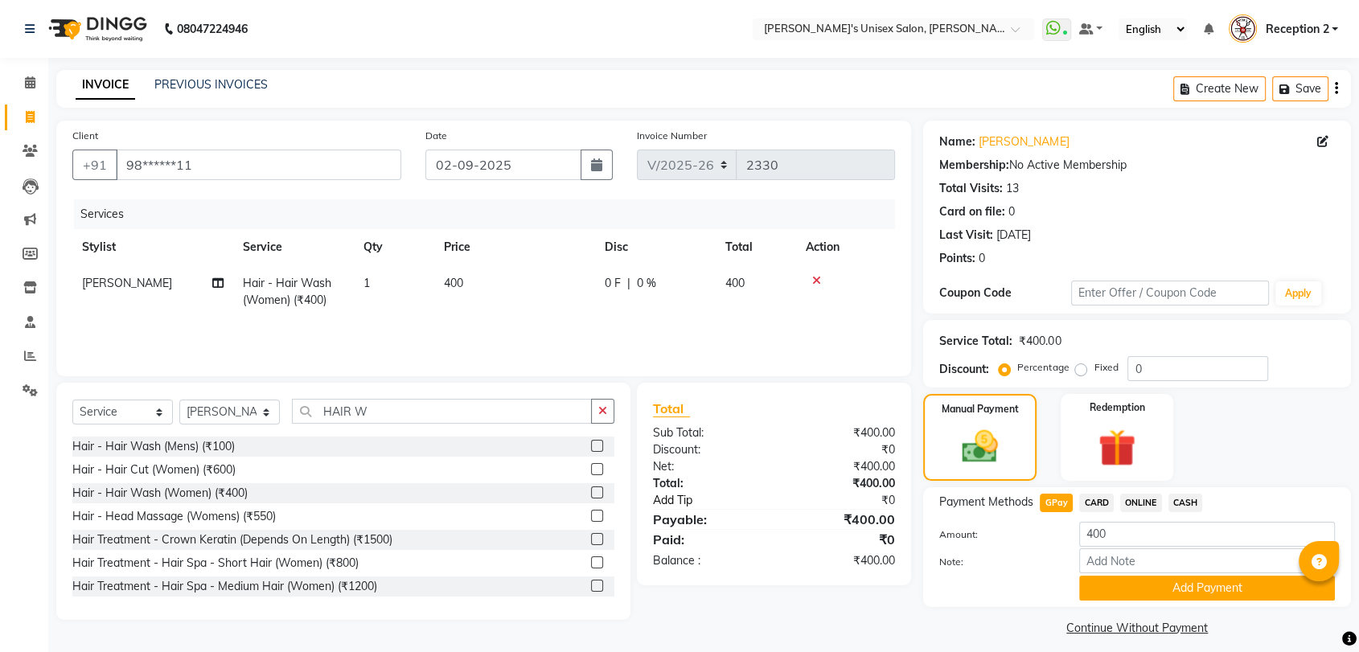
click at [698, 497] on link "Add Tip" at bounding box center [718, 500] width 155 height 17
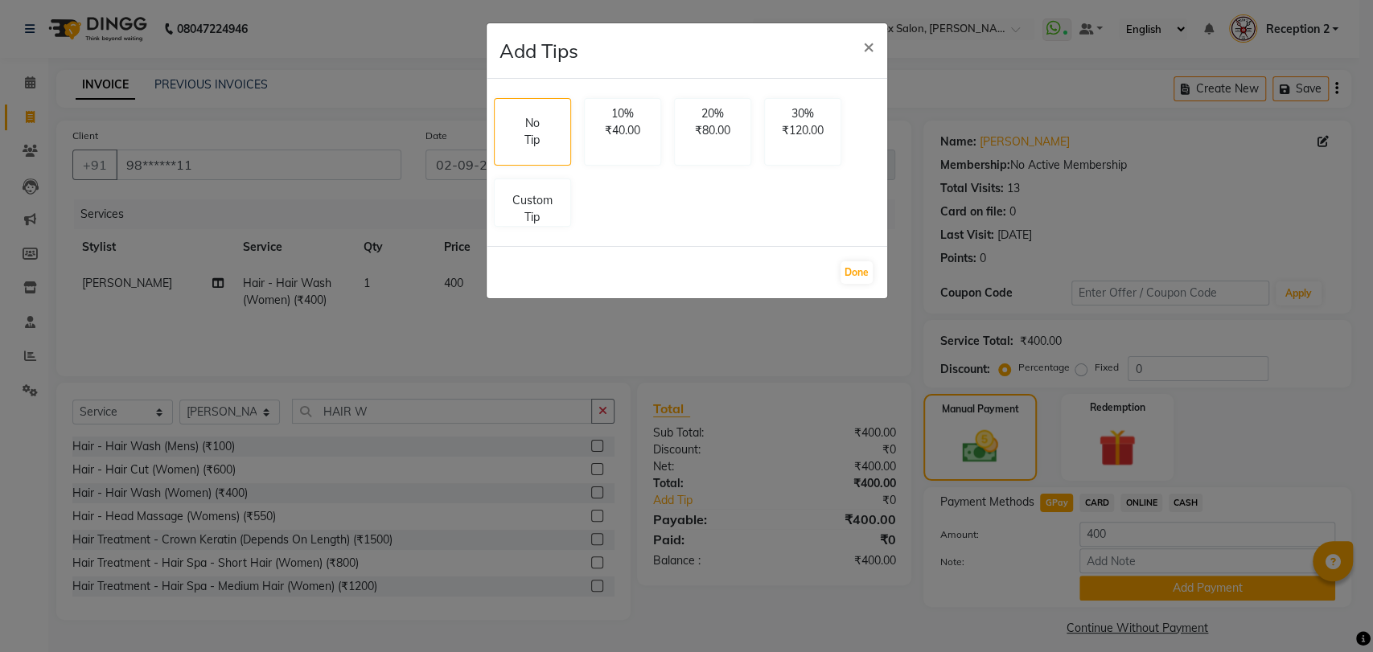
click at [580, 199] on div "No Tip 10% ₹40.00 20% ₹80.00 30% ₹120.00 Custom Tip" at bounding box center [686, 163] width 399 height 142
click at [547, 220] on p "Custom Tip" at bounding box center [532, 206] width 56 height 34
select select "32881"
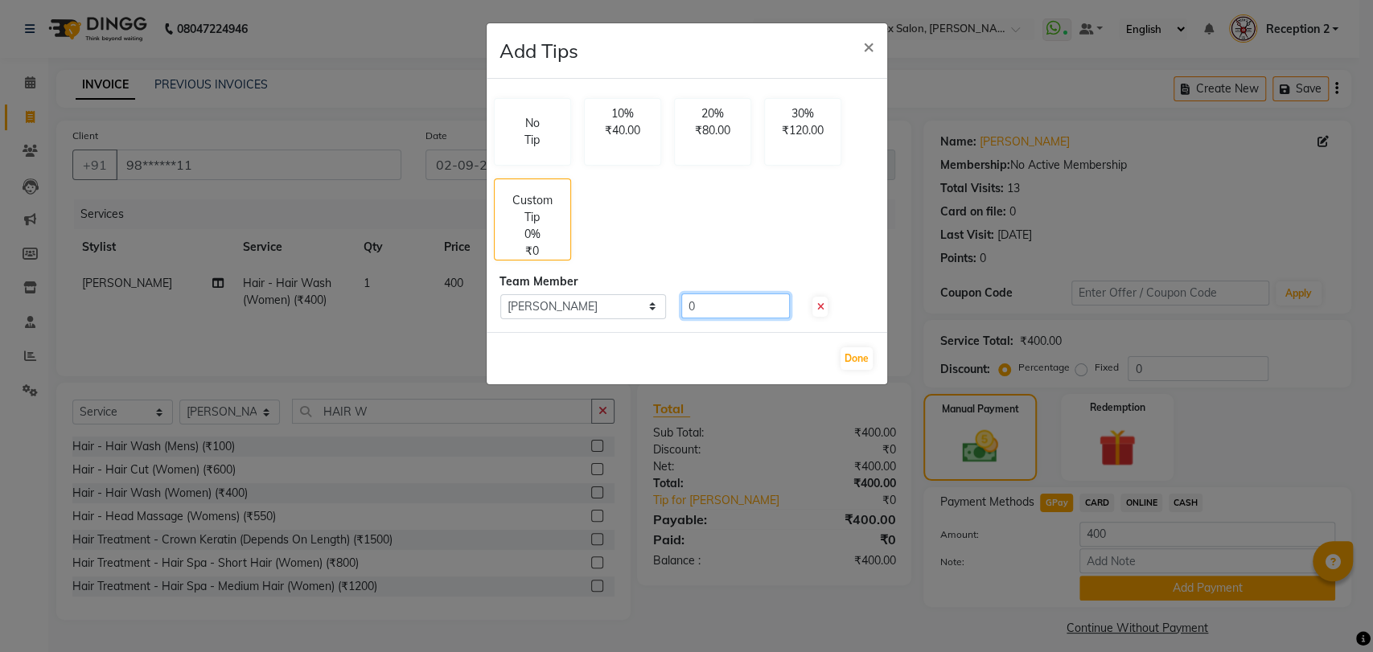
click at [732, 298] on input "0" at bounding box center [735, 306] width 109 height 25
type input "50"
click at [853, 355] on button "Done" at bounding box center [856, 358] width 32 height 23
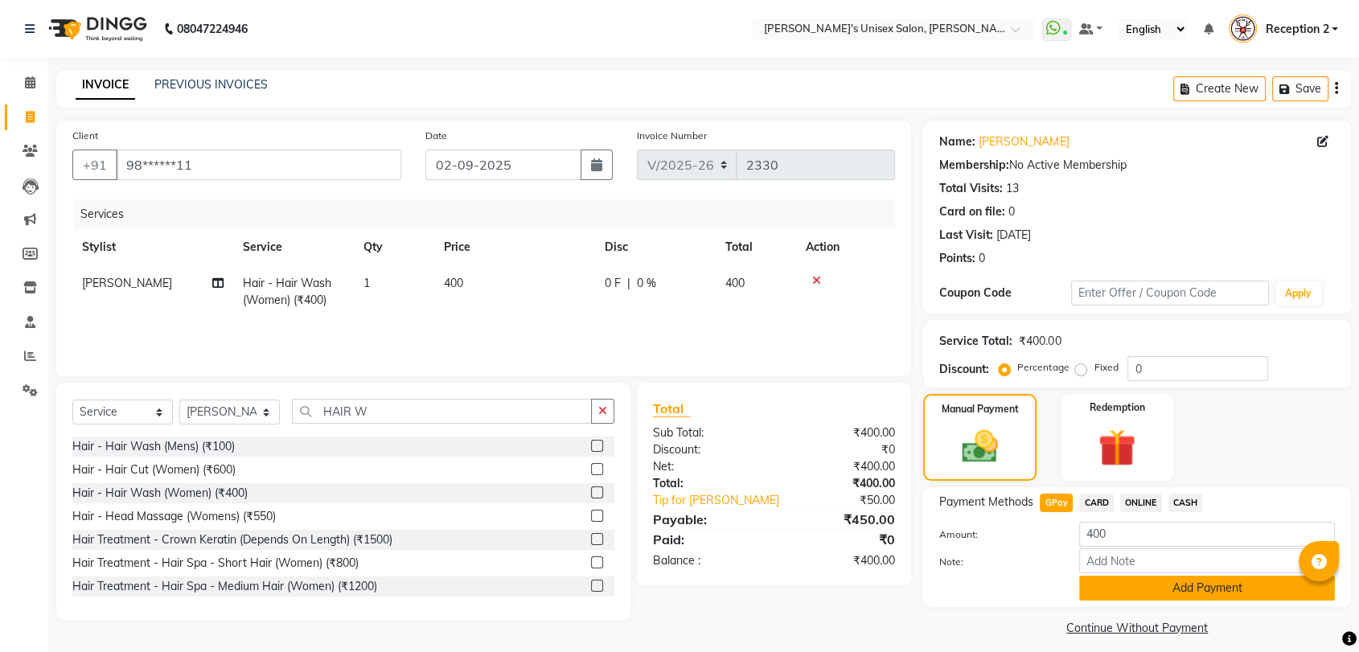
click at [1171, 593] on button "Add Payment" at bounding box center [1207, 588] width 256 height 25
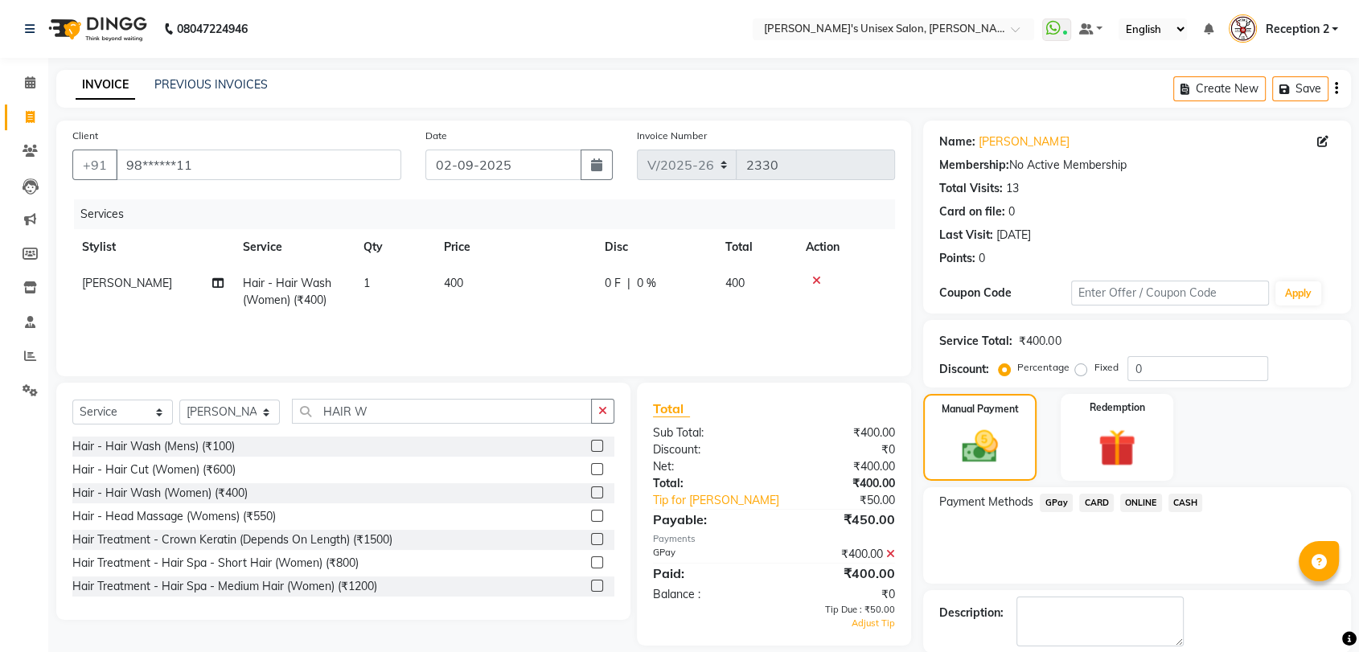
scroll to position [79, 0]
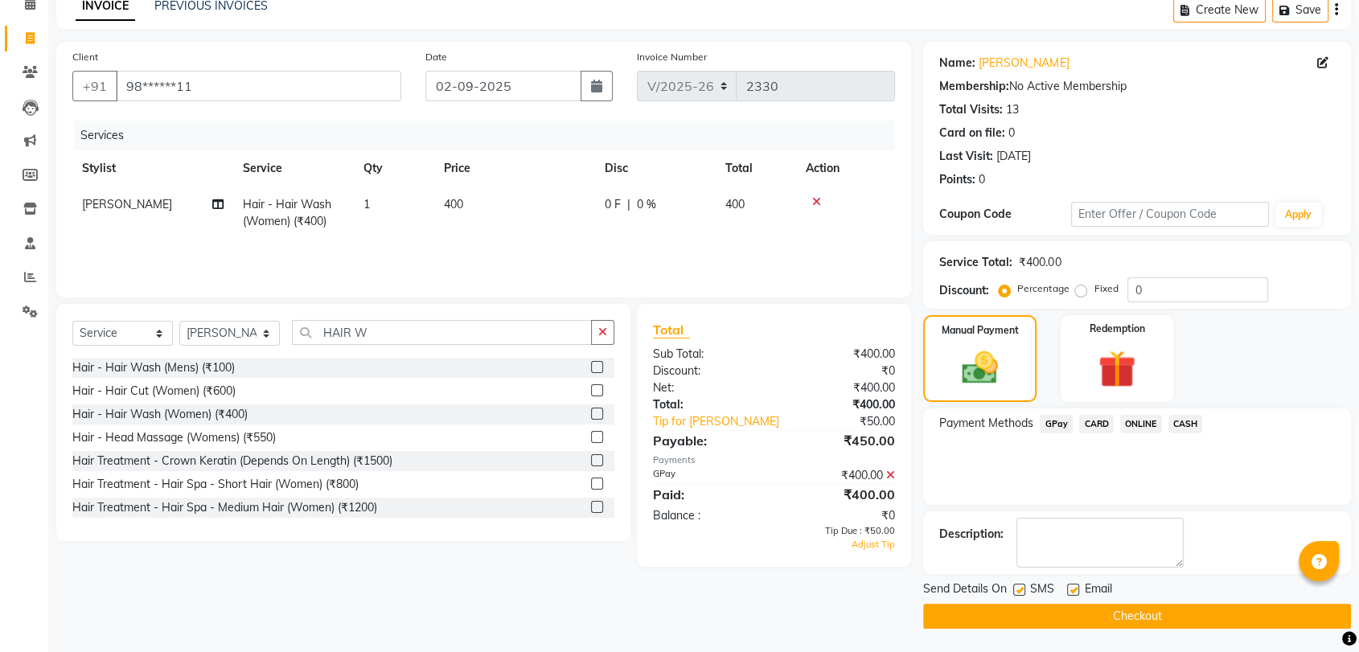
click at [1144, 619] on button "Checkout" at bounding box center [1137, 616] width 428 height 25
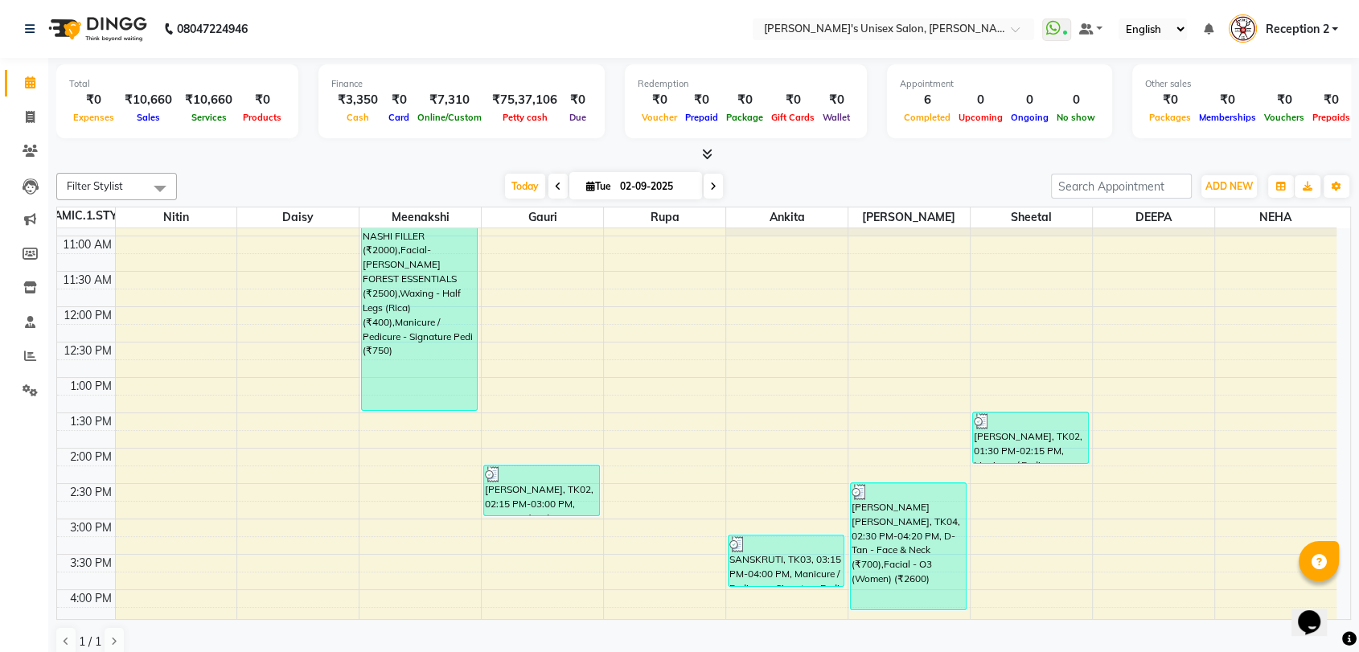
scroll to position [64, 0]
click at [32, 113] on icon at bounding box center [30, 117] width 9 height 12
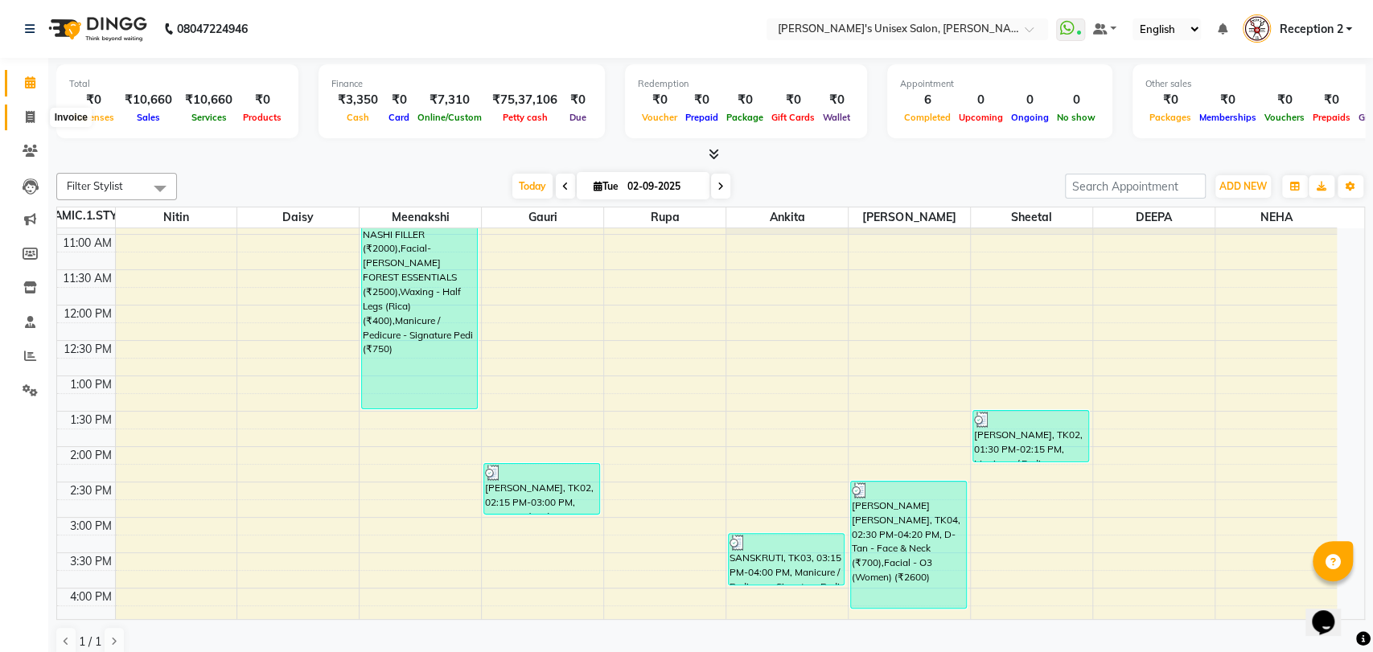
select select "62"
select select "service"
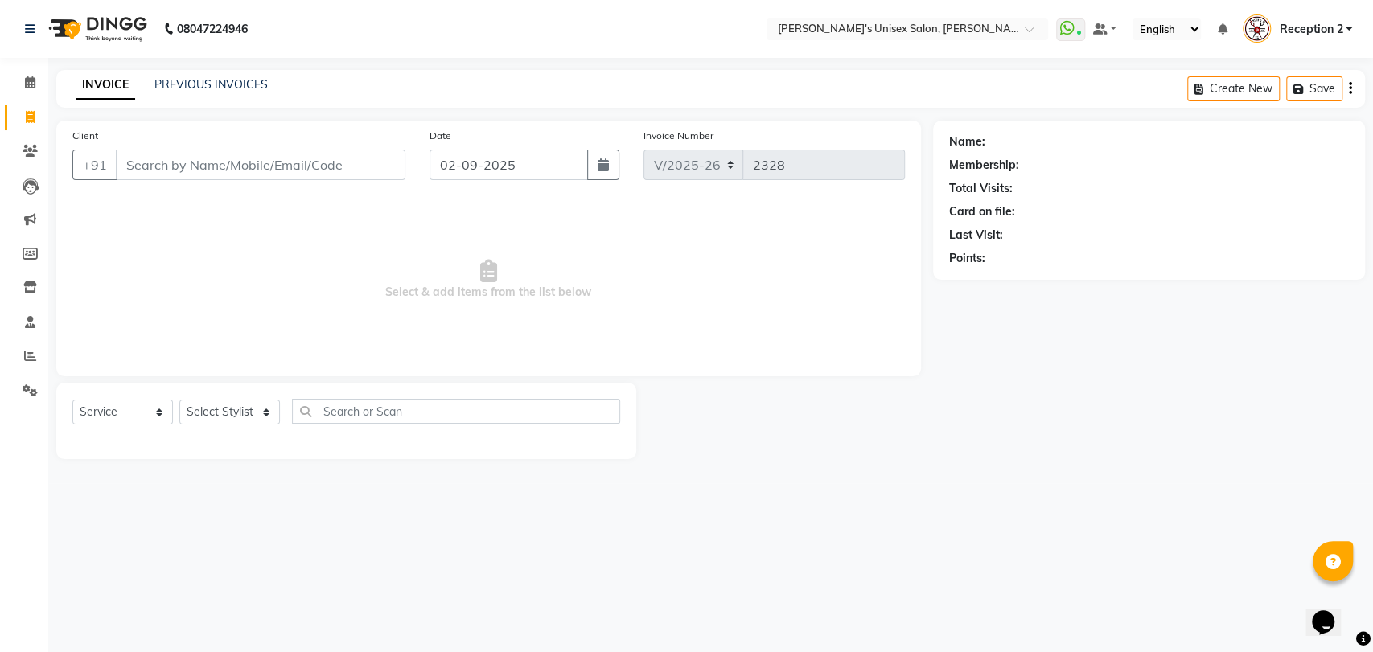
click at [184, 162] on input "Client" at bounding box center [261, 165] width 290 height 31
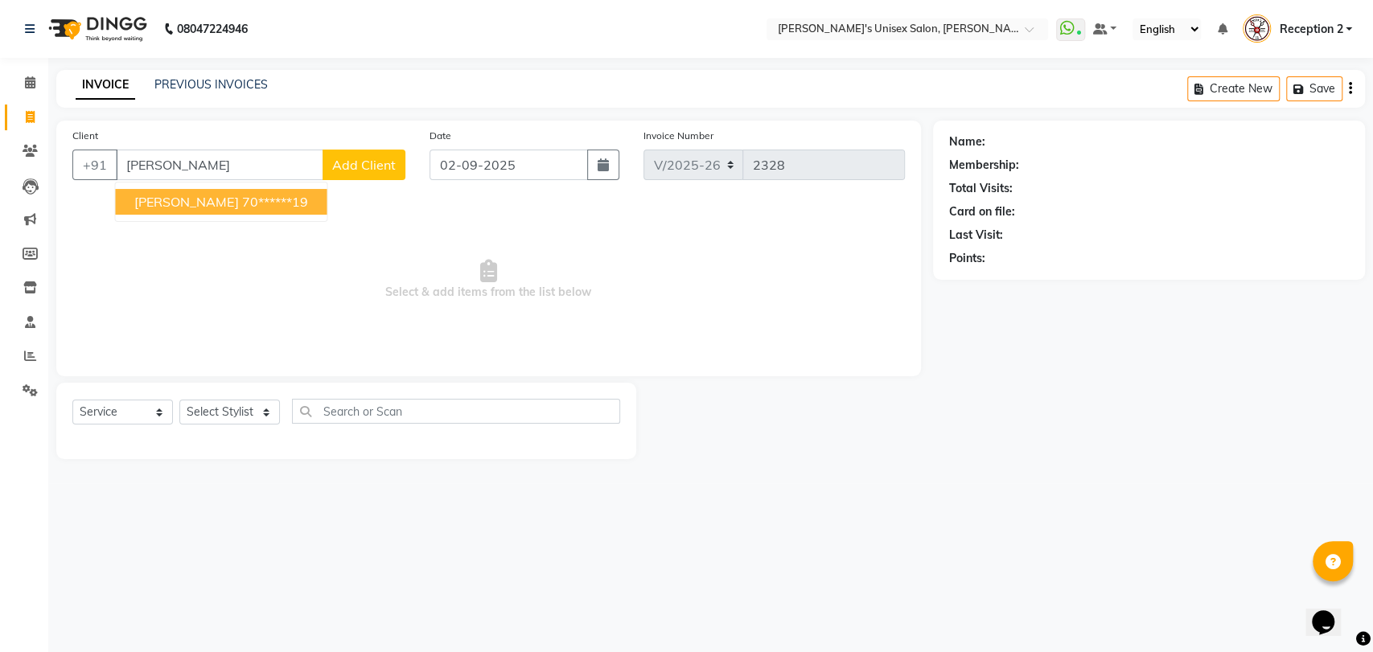
click at [191, 200] on span "[PERSON_NAME]" at bounding box center [186, 202] width 104 height 16
type input "70******19"
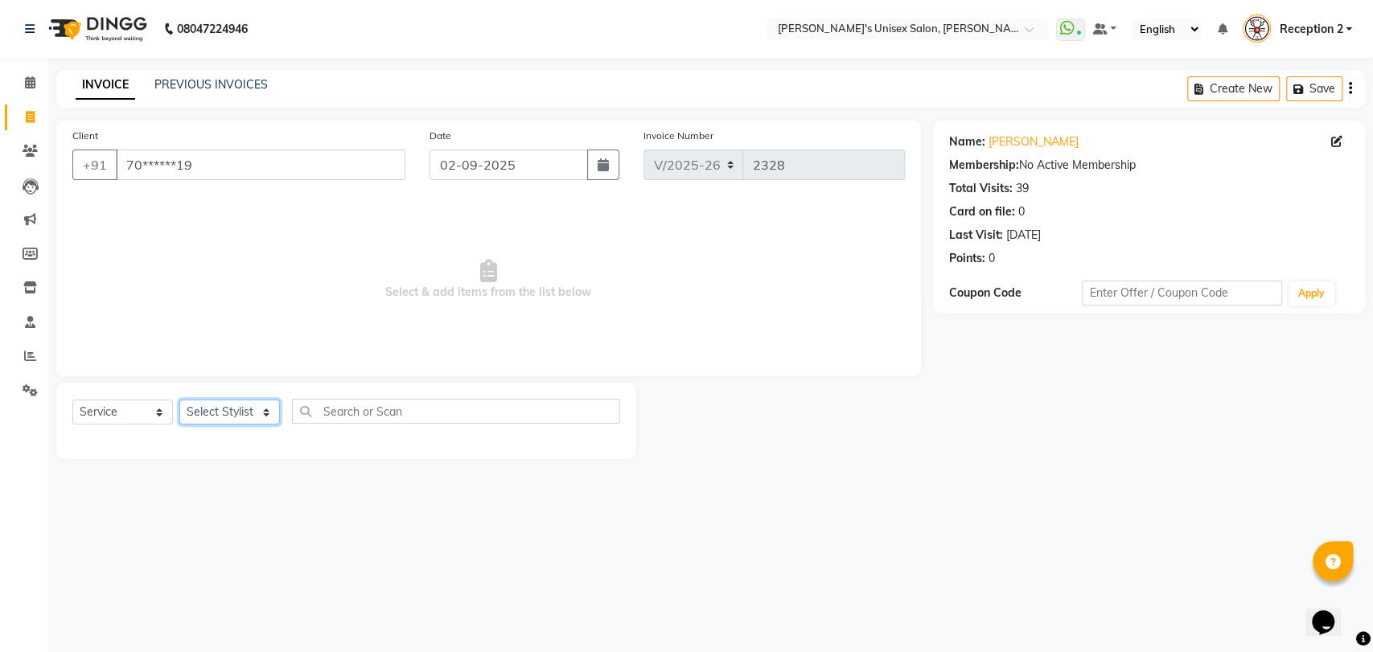
click at [229, 420] on select "Select Stylist [PERSON_NAME] [PERSON_NAME] DEEPA [PERSON_NAME] NEHA Nitin [PERS…" at bounding box center [229, 412] width 101 height 25
select select "32881"
click at [179, 400] on select "Select Stylist [PERSON_NAME] [PERSON_NAME] DEEPA [PERSON_NAME] NEHA Nitin [PERS…" at bounding box center [229, 412] width 101 height 25
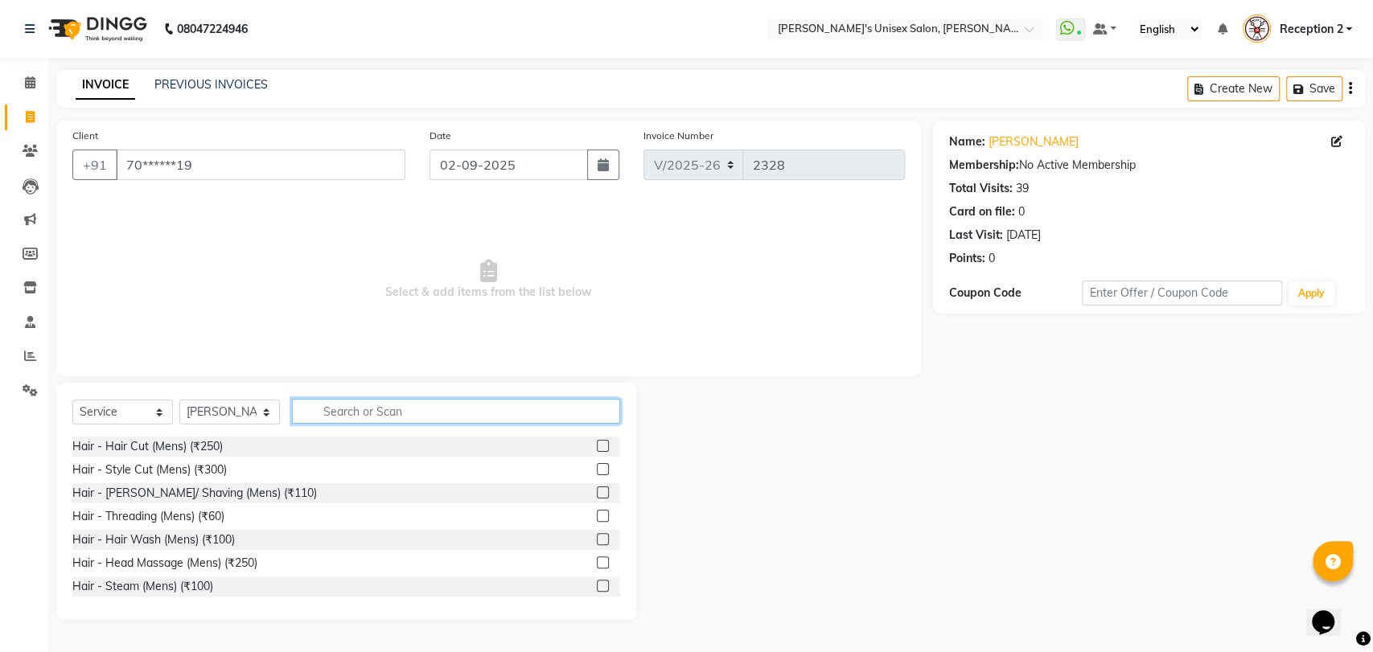
click at [382, 413] on input "text" at bounding box center [456, 411] width 328 height 25
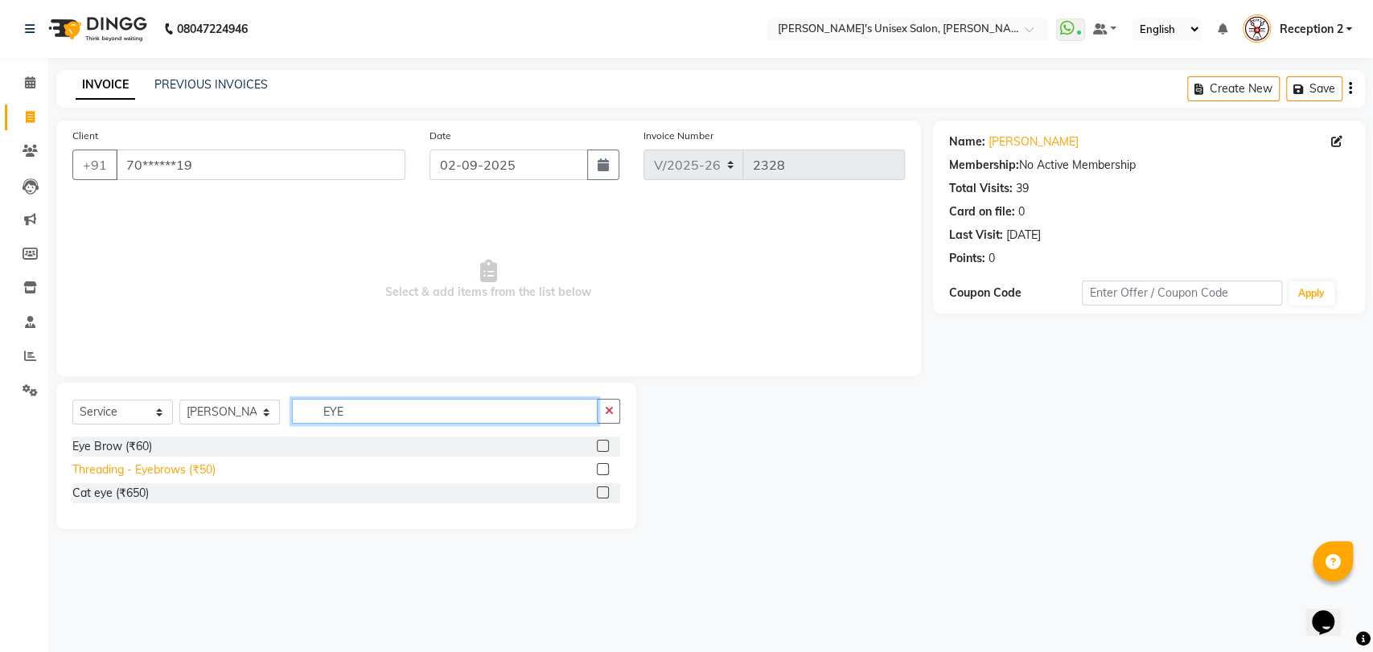
type input "EYE"
click at [182, 471] on div "Threading - Eyebrows (₹50)" at bounding box center [143, 470] width 143 height 17
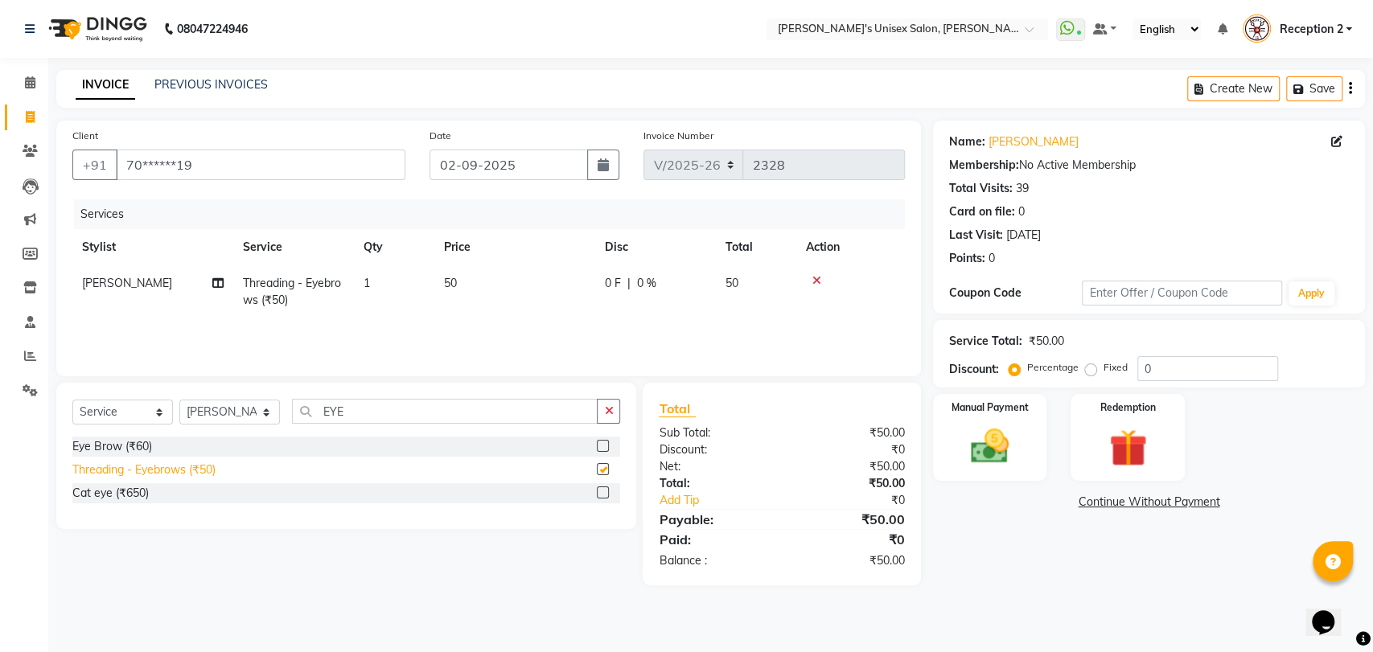
checkbox input "false"
click at [601, 168] on icon "button" at bounding box center [603, 164] width 11 height 13
select select "9"
select select "2025"
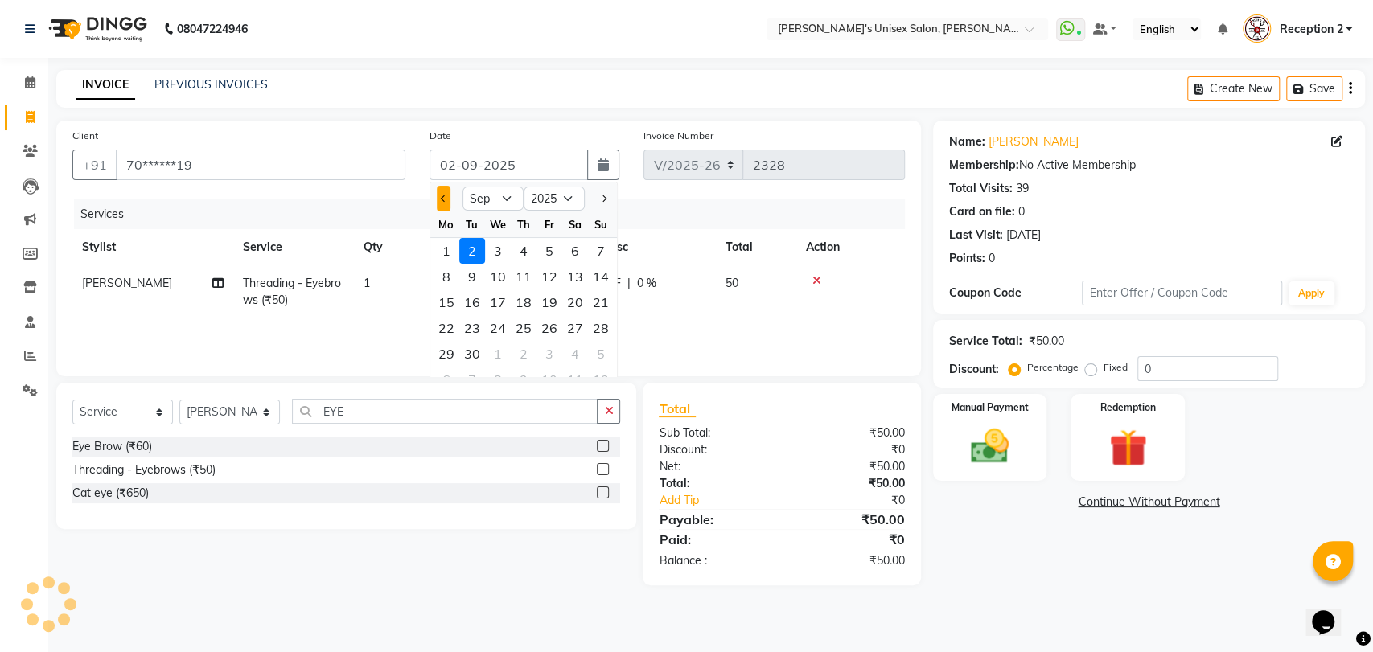
click at [437, 193] on button "Previous month" at bounding box center [444, 199] width 14 height 26
select select "8"
click at [605, 353] on div "31" at bounding box center [601, 354] width 26 height 26
type input "[DATE]"
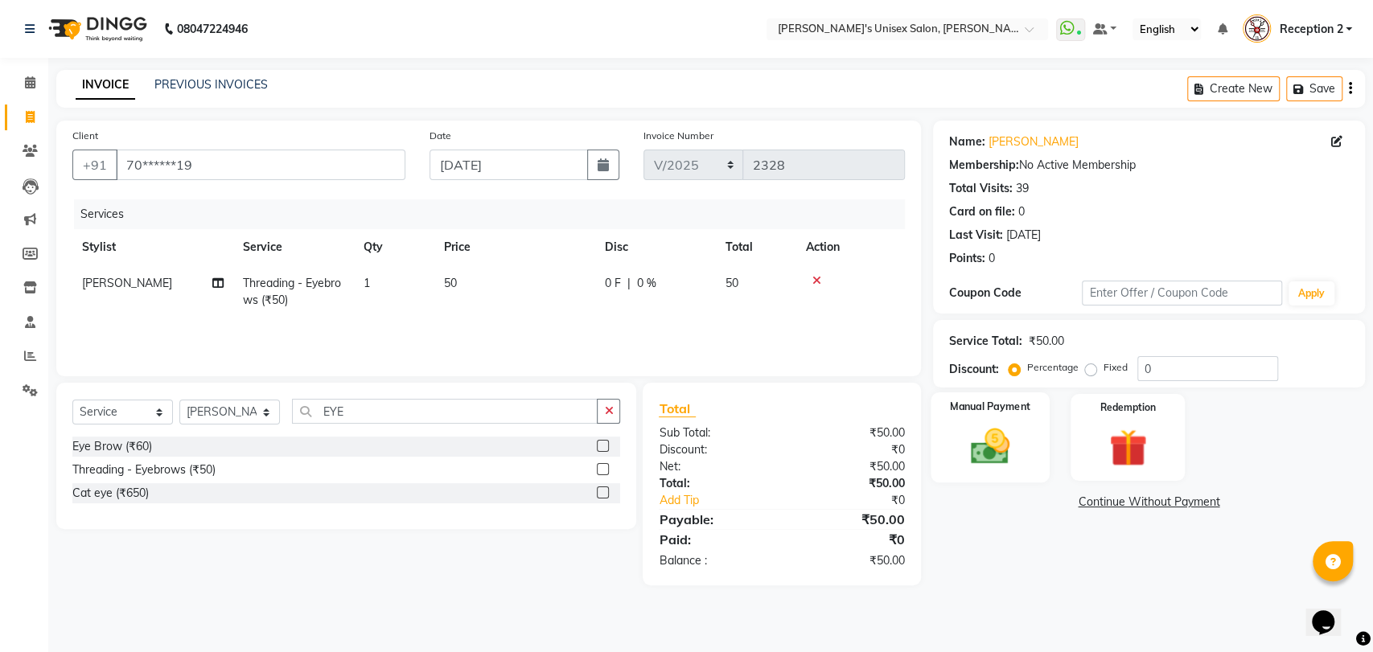
click at [976, 446] on img at bounding box center [990, 446] width 64 height 45
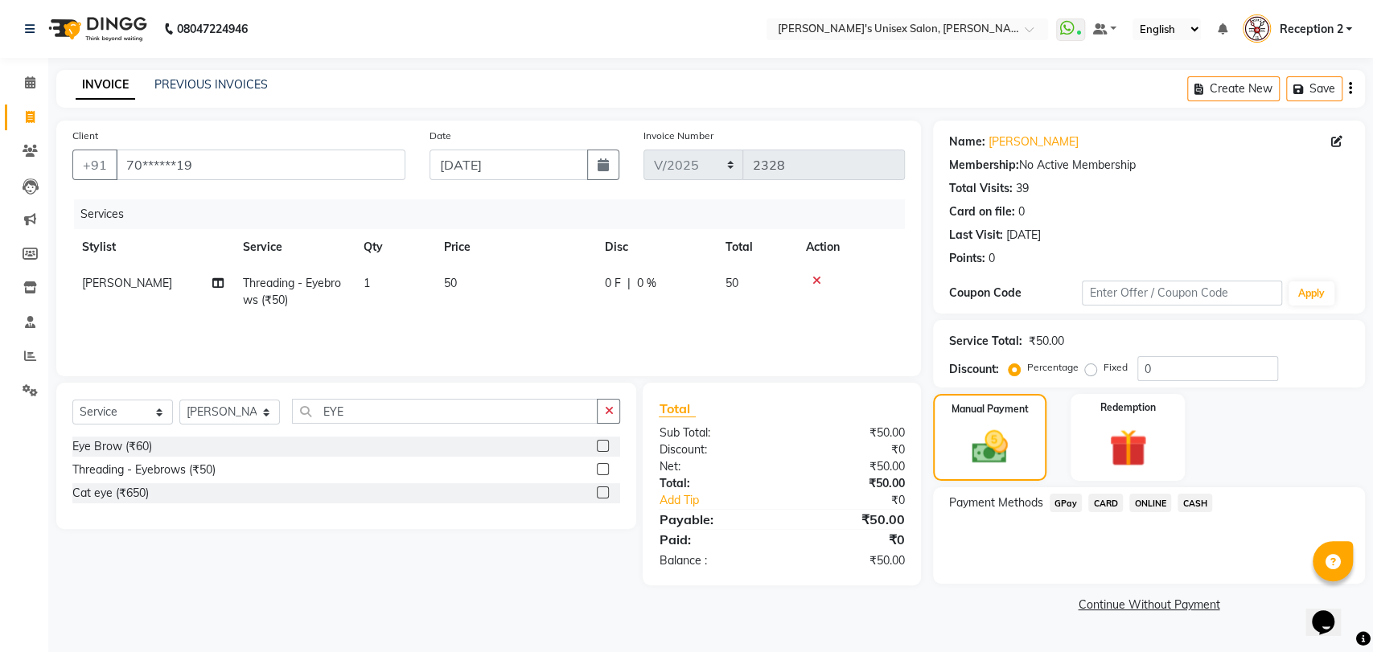
click at [1062, 505] on span "GPay" at bounding box center [1065, 503] width 33 height 18
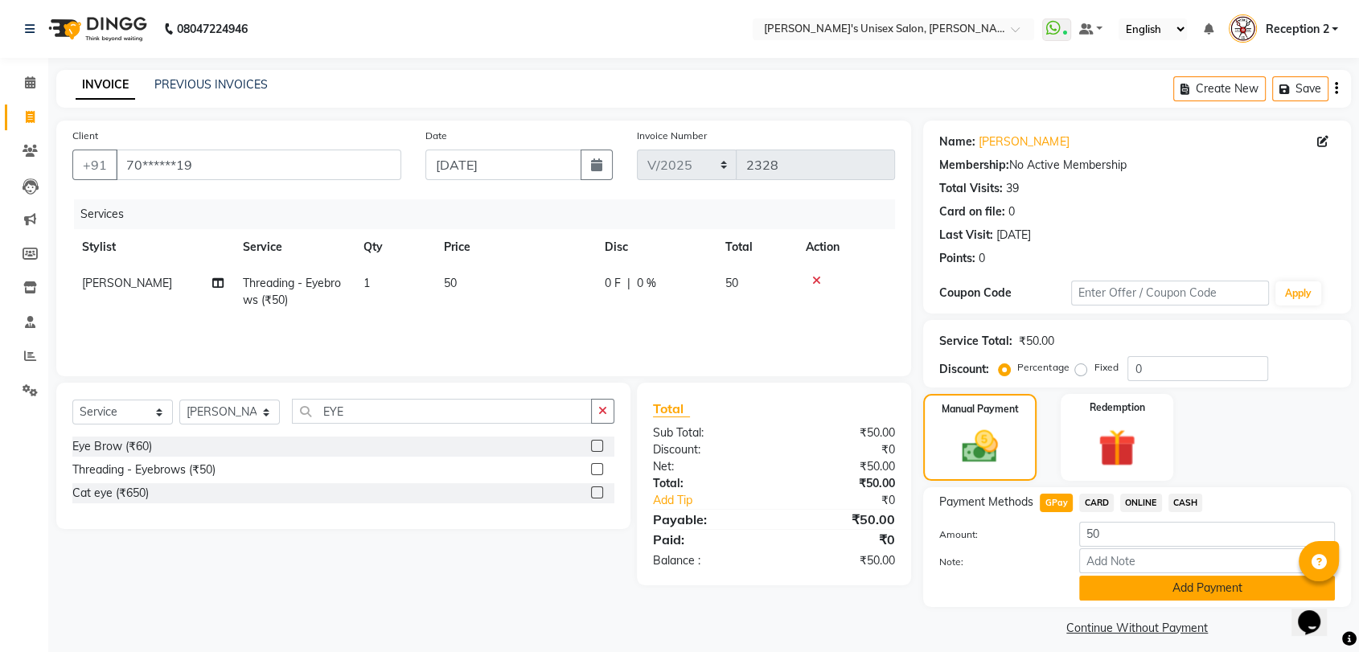
click at [1207, 588] on button "Add Payment" at bounding box center [1207, 588] width 256 height 25
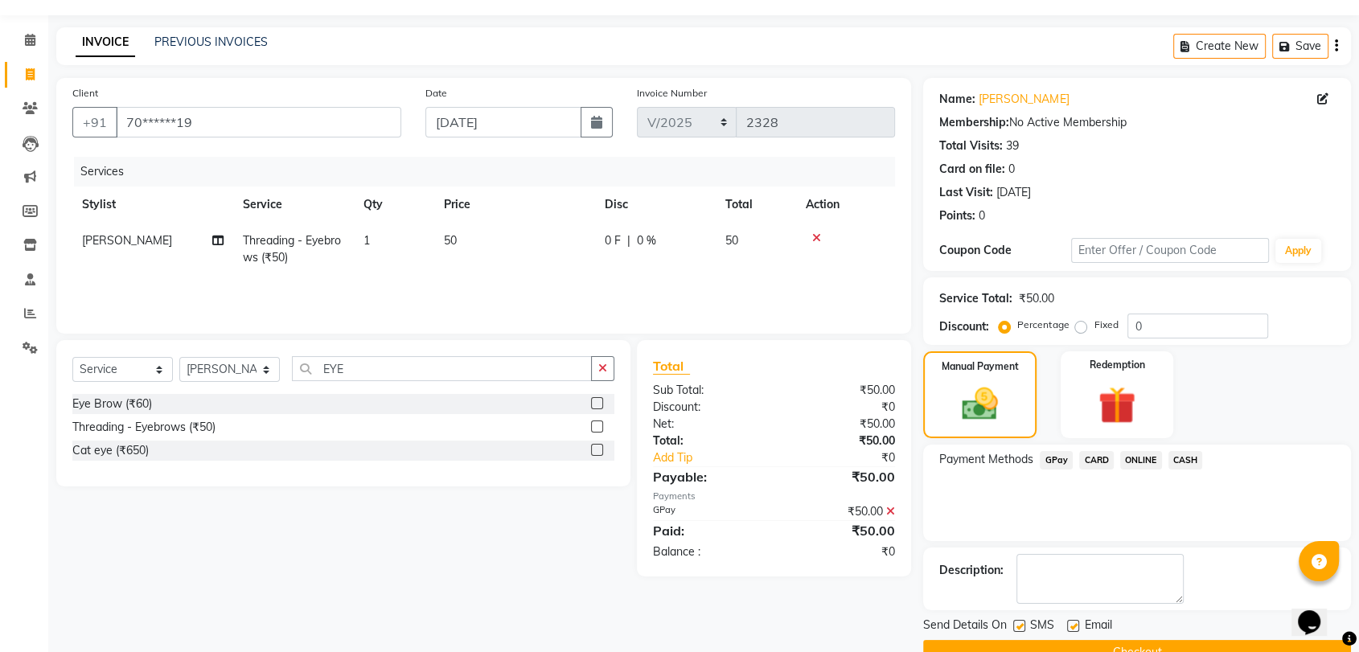
scroll to position [79, 0]
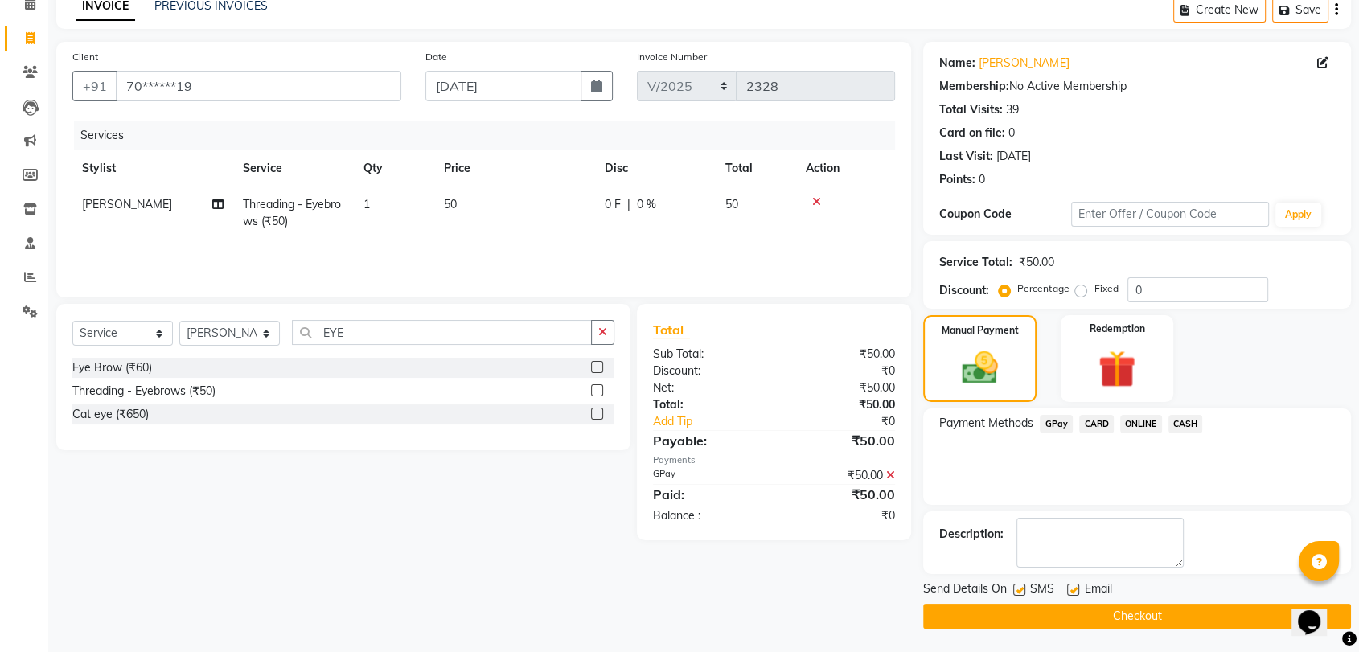
click at [1206, 614] on button "Checkout" at bounding box center [1137, 616] width 428 height 25
